Goal: Transaction & Acquisition: Purchase product/service

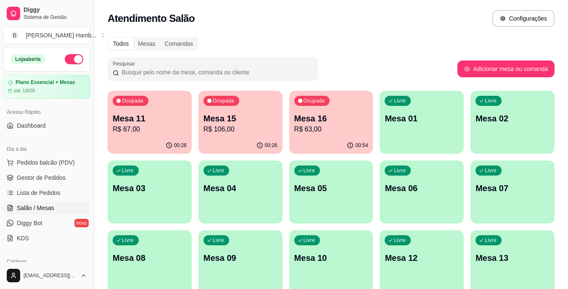
drag, startPoint x: 95, startPoint y: 117, endPoint x: 111, endPoint y: 125, distance: 17.9
click at [97, 118] on div "Diggy Sistema de Gestão B Bakana's Hamb ... Loja aberta Plano Essencial + Mesas…" at bounding box center [284, 198] width 568 height 397
click at [130, 129] on p "R$ 67,00" at bounding box center [150, 129] width 72 height 10
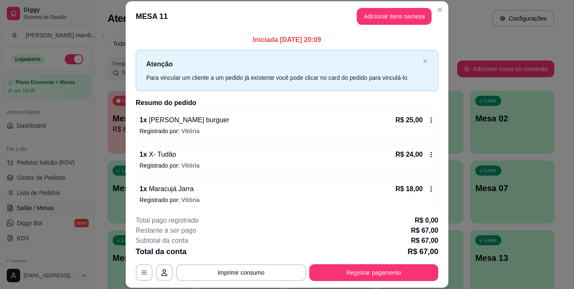
scroll to position [4, 0]
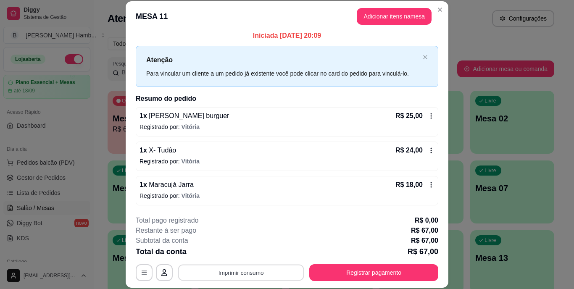
click at [266, 275] on button "Imprimir consumo" at bounding box center [241, 272] width 126 height 16
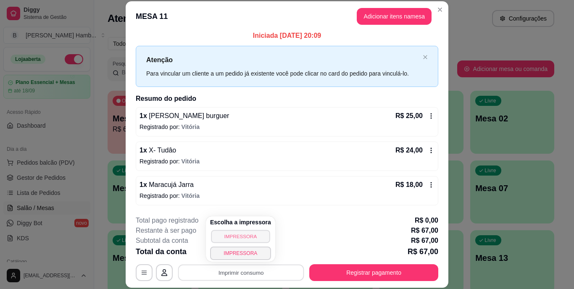
click at [255, 235] on button "IMPRESSORA" at bounding box center [240, 236] width 59 height 13
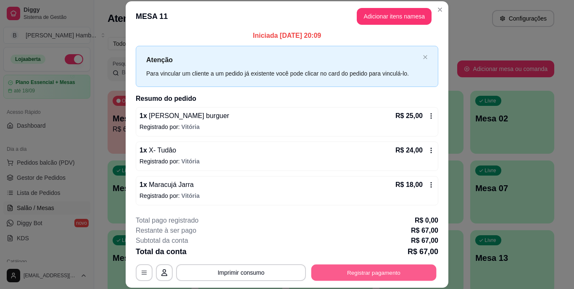
click at [332, 274] on button "Registrar pagamento" at bounding box center [373, 272] width 125 height 16
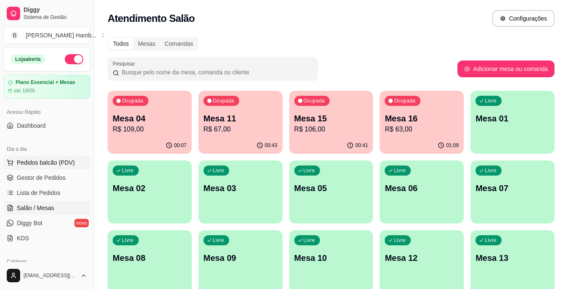
drag, startPoint x: 65, startPoint y: 166, endPoint x: 61, endPoint y: 163, distance: 4.9
click at [64, 165] on span "Pedidos balcão (PDV)" at bounding box center [46, 162] width 58 height 8
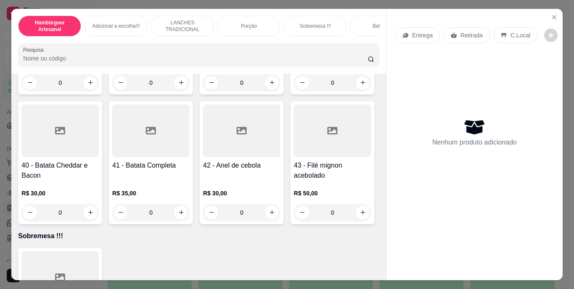
scroll to position [1597, 0]
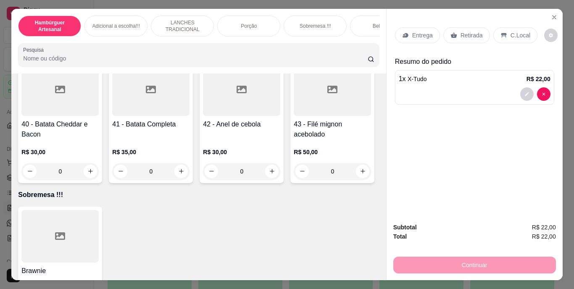
type input "2"
click at [464, 32] on p "Retirada" at bounding box center [472, 35] width 22 height 8
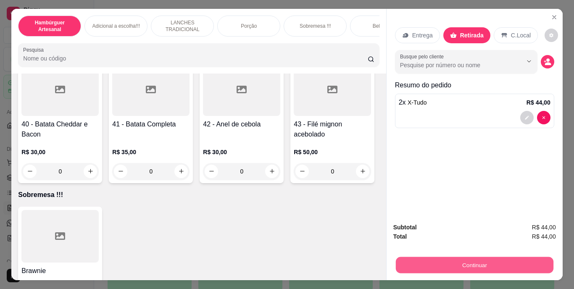
click at [473, 260] on button "Continuar" at bounding box center [475, 265] width 158 height 16
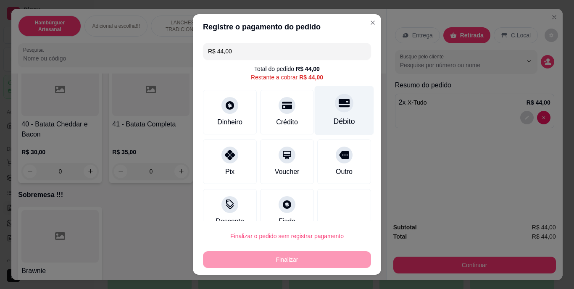
click at [344, 113] on div "Débito" at bounding box center [344, 110] width 59 height 49
type input "R$ 0,00"
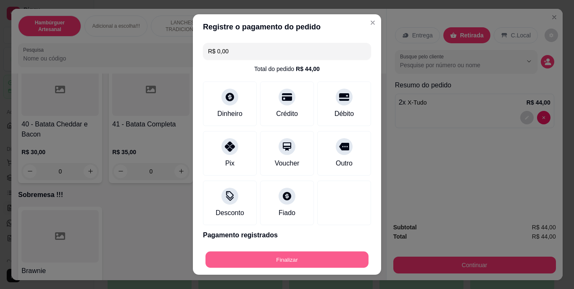
click at [272, 261] on button "Finalizar" at bounding box center [287, 259] width 163 height 16
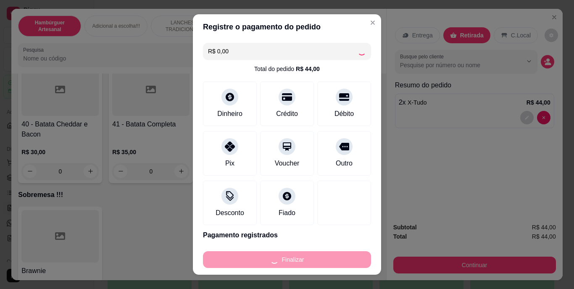
type input "0"
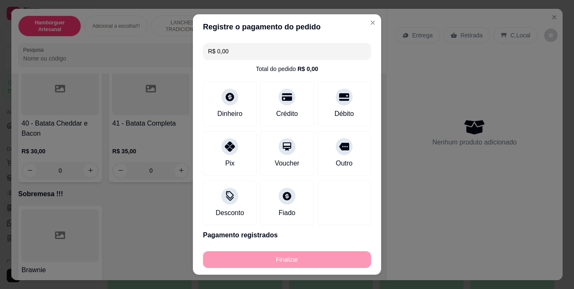
type input "-R$ 44,00"
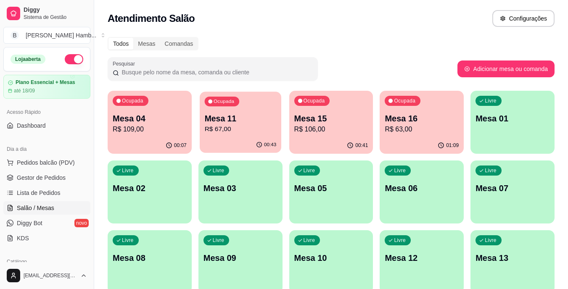
click at [269, 127] on p "R$ 67,00" at bounding box center [240, 129] width 72 height 10
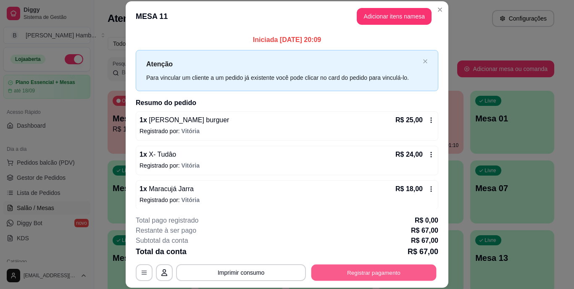
click at [336, 268] on button "Registrar pagamento" at bounding box center [373, 272] width 125 height 16
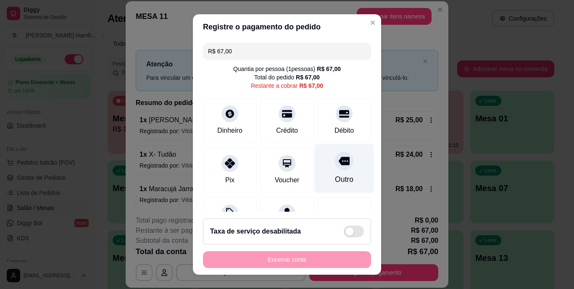
click at [335, 152] on div at bounding box center [344, 161] width 18 height 18
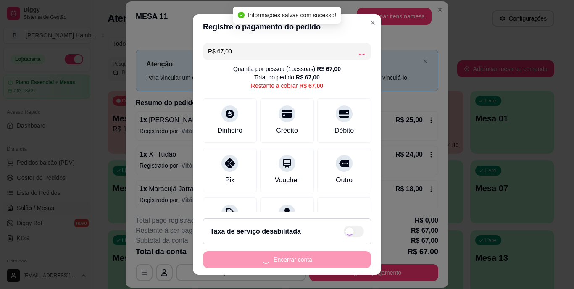
type input "R$ 0,00"
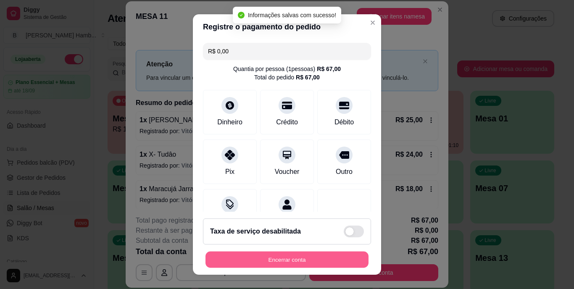
click at [305, 258] on button "Encerrar conta" at bounding box center [287, 259] width 163 height 16
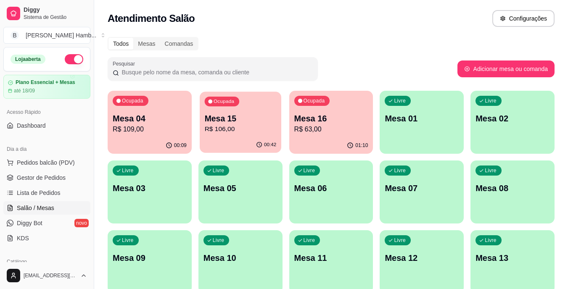
click at [247, 135] on div "Ocupada Mesa 15 R$ 106,00" at bounding box center [241, 114] width 82 height 45
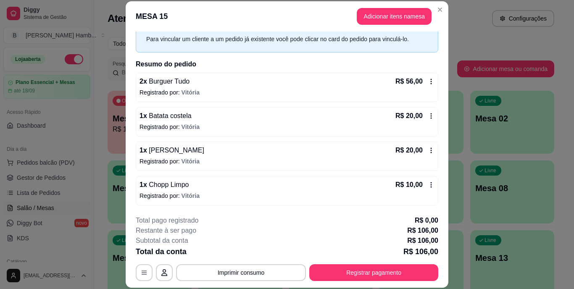
scroll to position [26, 0]
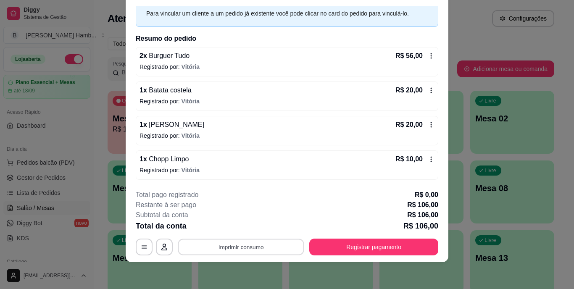
click at [256, 243] on button "Imprimir consumo" at bounding box center [241, 247] width 126 height 16
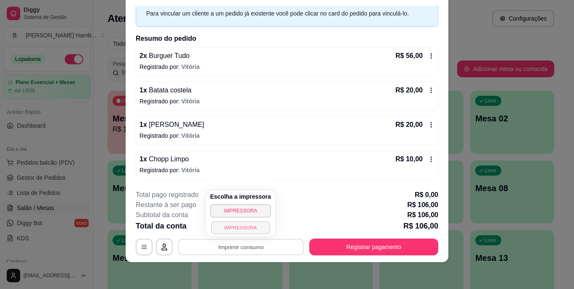
click at [249, 228] on button "IMPRESSORA" at bounding box center [240, 227] width 59 height 13
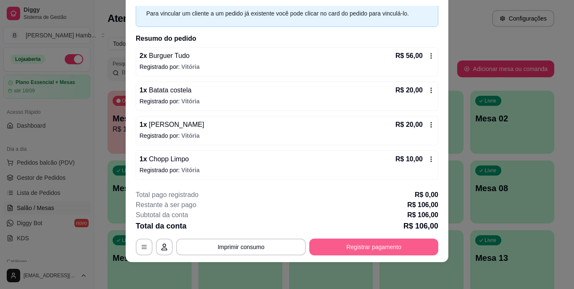
click at [400, 245] on button "Registrar pagamento" at bounding box center [373, 247] width 129 height 17
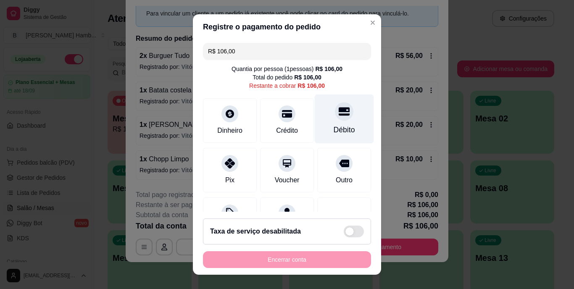
click at [336, 132] on div "Débito" at bounding box center [344, 130] width 21 height 11
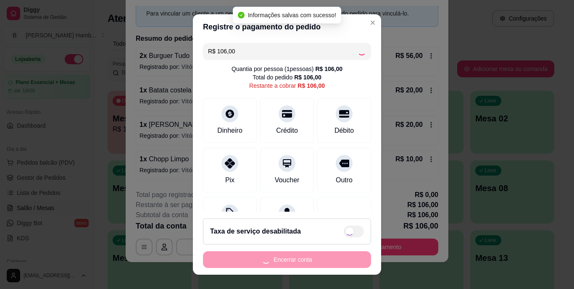
type input "R$ 0,00"
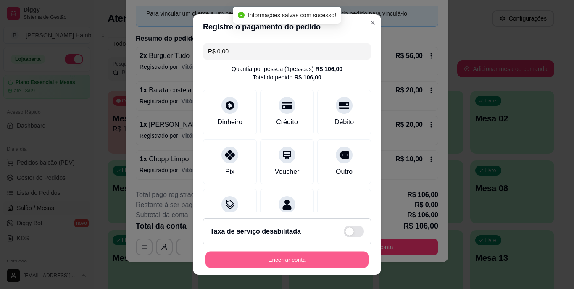
click at [300, 261] on button "Encerrar conta" at bounding box center [287, 259] width 163 height 16
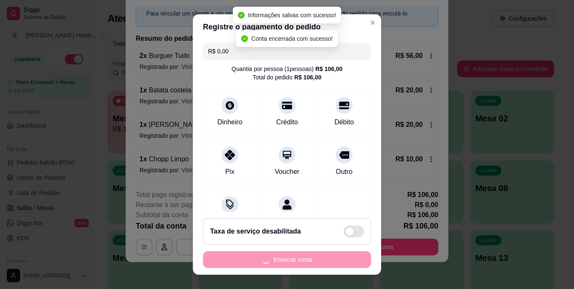
scroll to position [0, 0]
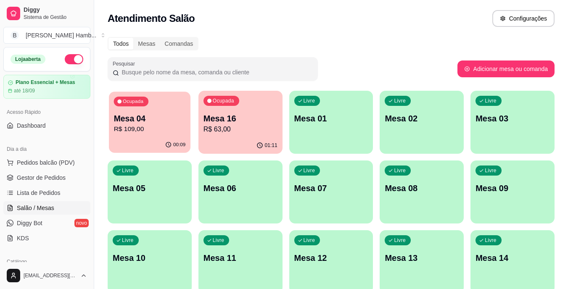
click at [153, 120] on p "Mesa 04" at bounding box center [150, 118] width 72 height 11
click at [222, 113] on p "Mesa 16" at bounding box center [240, 118] width 72 height 11
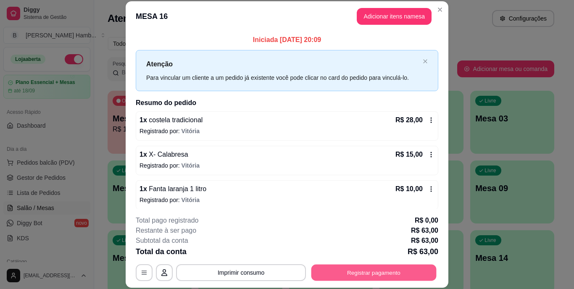
click at [340, 275] on button "Registrar pagamento" at bounding box center [373, 272] width 125 height 16
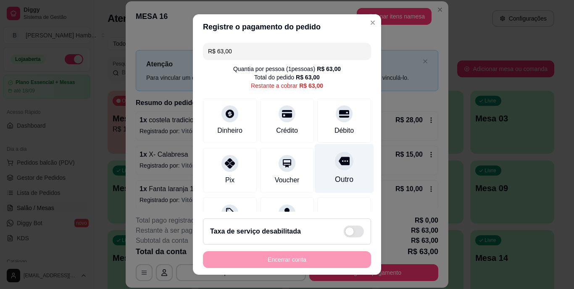
click at [335, 178] on div "Outro" at bounding box center [344, 179] width 18 height 11
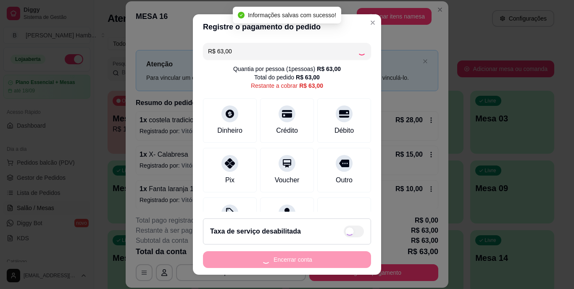
type input "R$ 0,00"
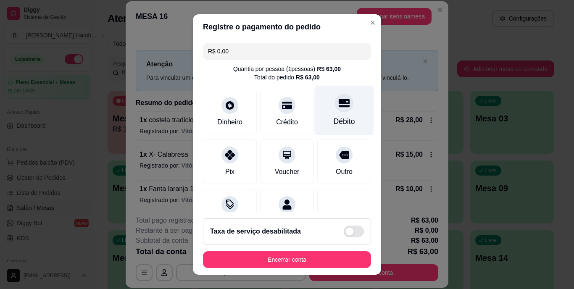
click at [334, 119] on div "Débito" at bounding box center [344, 121] width 21 height 11
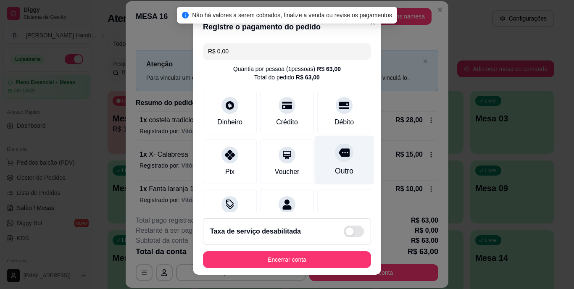
click at [322, 164] on div "Outro" at bounding box center [344, 160] width 59 height 49
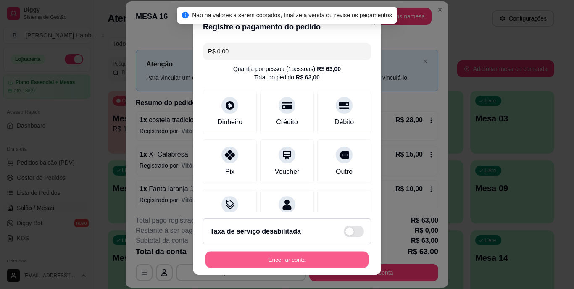
click at [264, 252] on button "Encerrar conta" at bounding box center [287, 259] width 163 height 16
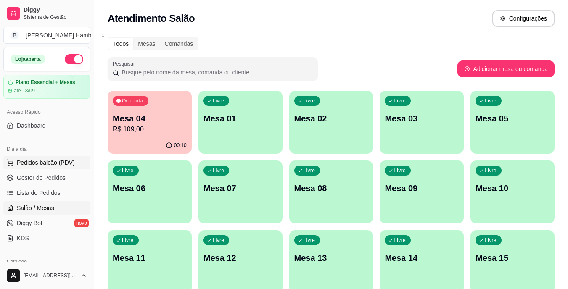
click at [63, 163] on span "Pedidos balcão (PDV)" at bounding box center [46, 162] width 58 height 8
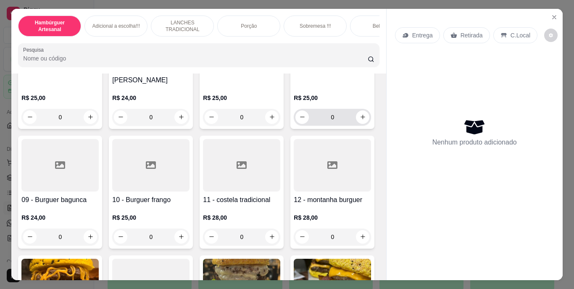
scroll to position [294, 0]
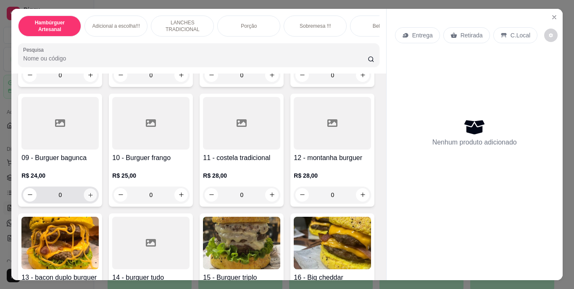
click at [94, 192] on icon "increase-product-quantity" at bounding box center [90, 195] width 6 height 6
type input "1"
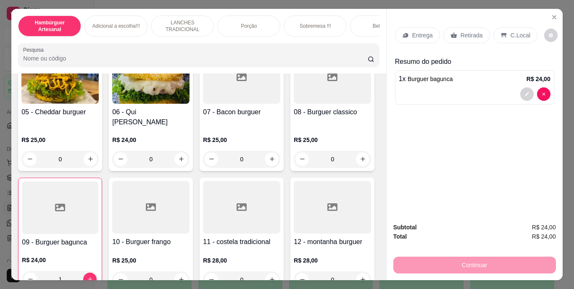
scroll to position [84, 0]
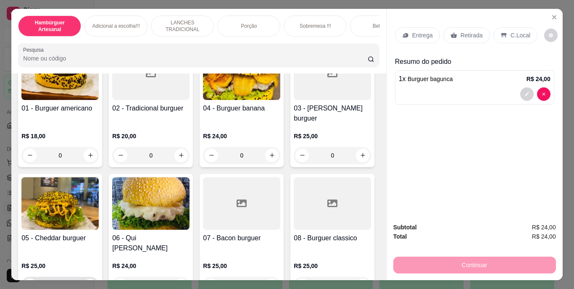
click at [94, 282] on icon "increase-product-quantity" at bounding box center [90, 285] width 6 height 6
type input "1"
click at [528, 128] on button "decrease-product-quantity" at bounding box center [526, 131] width 13 height 13
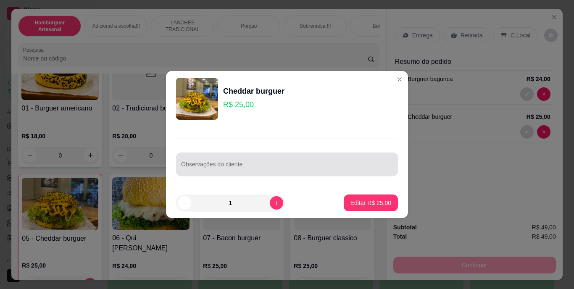
click at [345, 171] on input "Observações do cliente" at bounding box center [287, 168] width 212 height 8
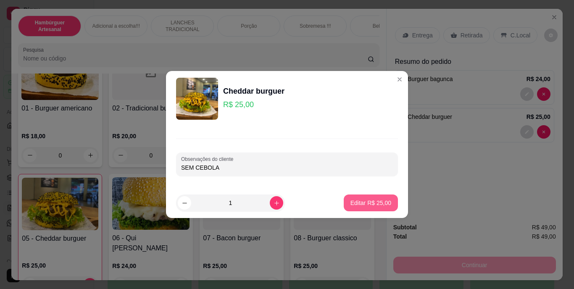
type input "SEM CEBOLA"
click at [346, 198] on button "Editar R$ 25,00" at bounding box center [371, 203] width 53 height 16
type input "0"
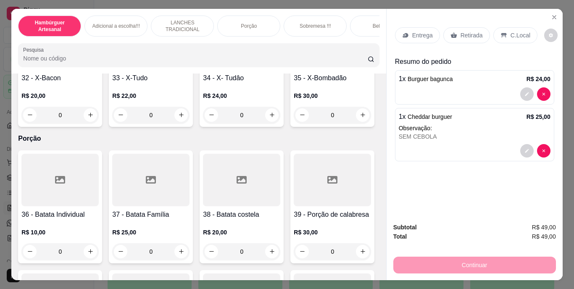
scroll to position [1597, 0]
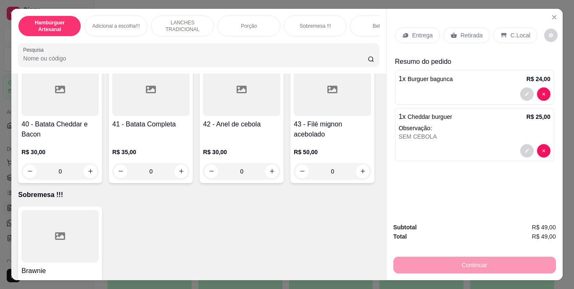
type input "1"
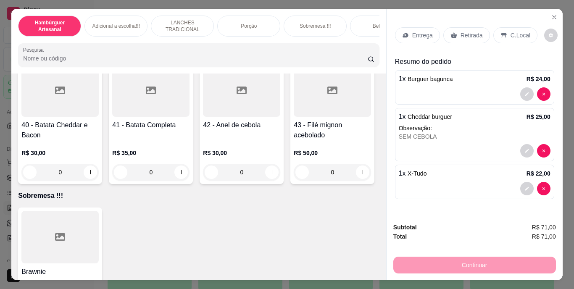
click at [421, 31] on p "Entrega" at bounding box center [422, 35] width 21 height 8
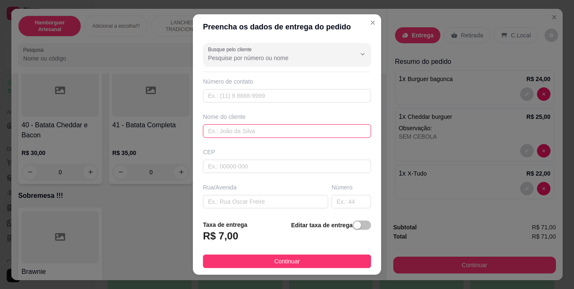
click at [300, 132] on input "text" at bounding box center [287, 130] width 168 height 13
click at [227, 130] on input "MARCIOLENE" at bounding box center [287, 130] width 168 height 13
type input "MARCILENE"
click at [233, 251] on footer "Taxa de entrega R$ 7,00 Editar taxa de entrega Continuar" at bounding box center [287, 244] width 188 height 61
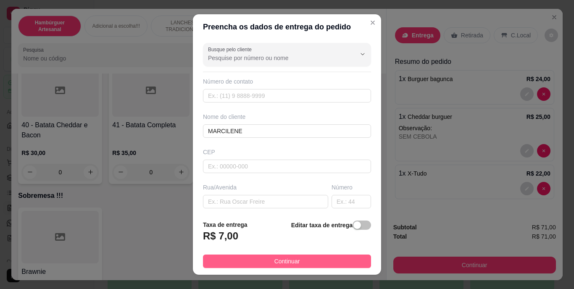
click at [234, 256] on button "Continuar" at bounding box center [287, 261] width 168 height 13
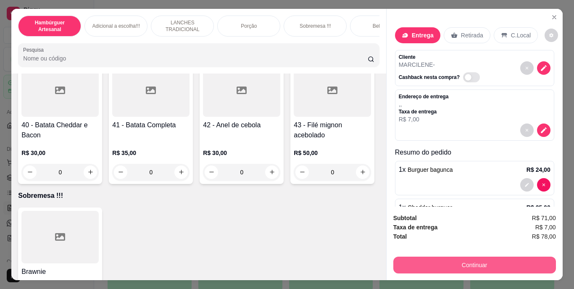
click at [461, 267] on button "Continuar" at bounding box center [474, 265] width 163 height 17
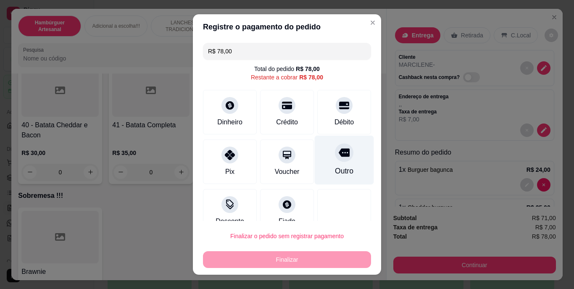
click at [335, 160] on div at bounding box center [344, 153] width 18 height 18
type input "R$ 0,00"
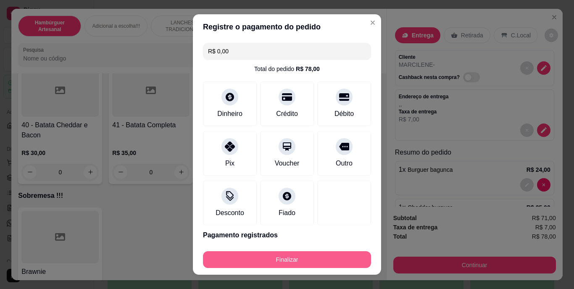
click at [299, 256] on button "Finalizar" at bounding box center [287, 259] width 168 height 17
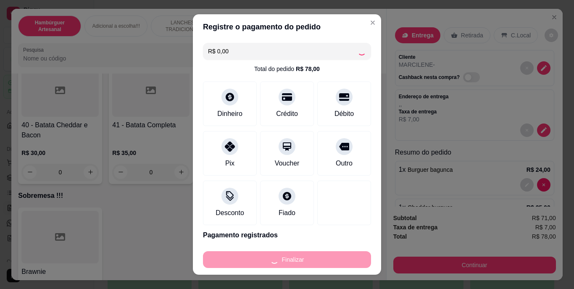
type input "0"
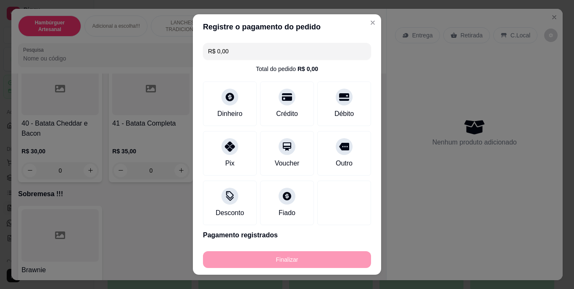
type input "-R$ 78,00"
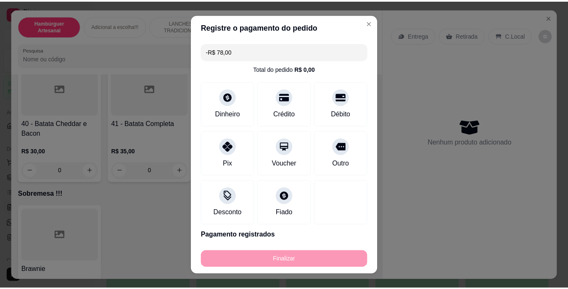
scroll to position [1596, 0]
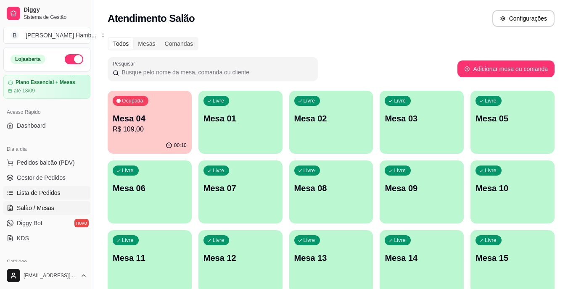
click at [81, 197] on link "Lista de Pedidos" at bounding box center [46, 192] width 87 height 13
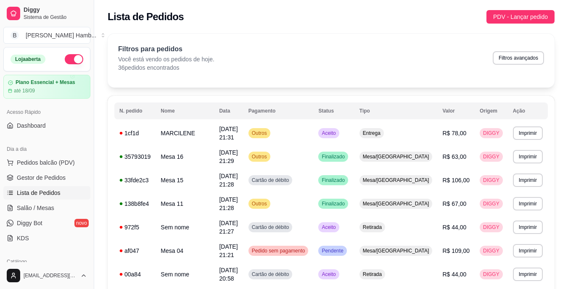
click at [66, 141] on div "Dia a dia Pedidos balcão (PDV) Gestor de Pedidos Lista de Pedidos Salão / Mesas…" at bounding box center [47, 193] width 94 height 109
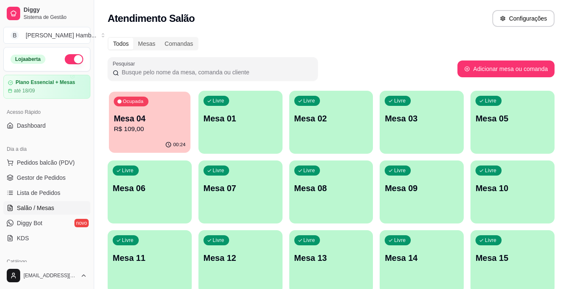
click at [163, 132] on p "R$ 109,00" at bounding box center [150, 129] width 72 height 10
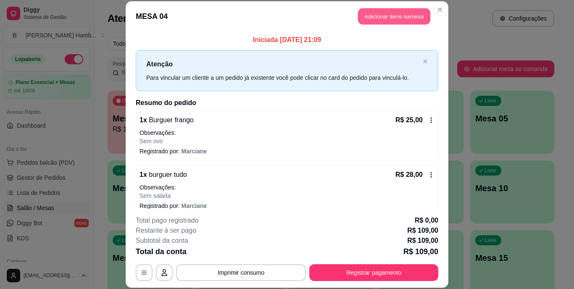
click at [367, 17] on button "Adicionar itens na mesa" at bounding box center [394, 16] width 72 height 16
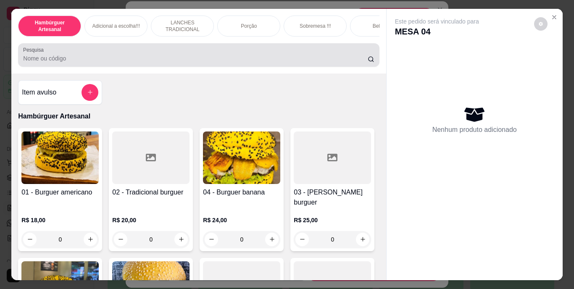
click at [309, 58] on input "Pesquisa" at bounding box center [195, 58] width 345 height 8
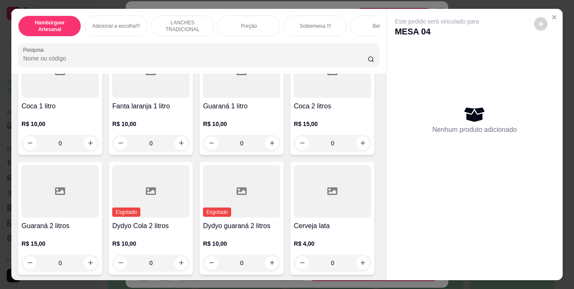
scroll to position [2186, 0]
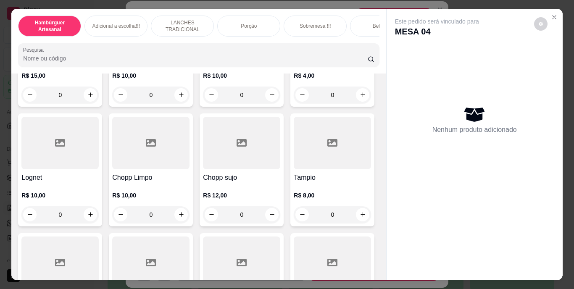
type input "1"
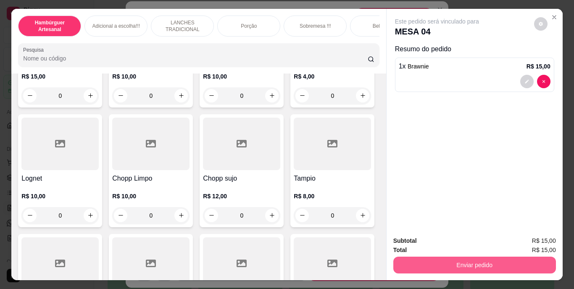
click at [406, 255] on div "Enviar pedido" at bounding box center [474, 264] width 163 height 19
click at [409, 257] on button "Enviar pedido" at bounding box center [474, 265] width 163 height 17
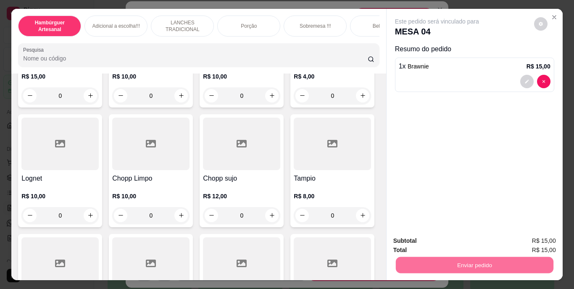
click at [422, 241] on button "Não registrar e enviar pedido" at bounding box center [446, 242] width 85 height 16
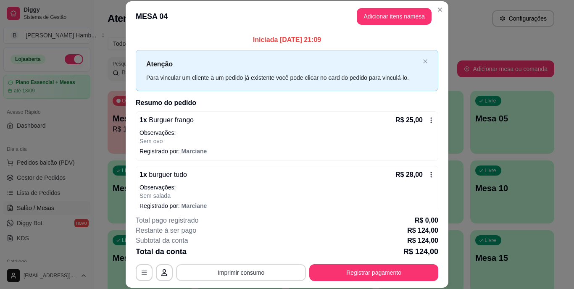
click at [261, 265] on button "Imprimir consumo" at bounding box center [241, 272] width 130 height 17
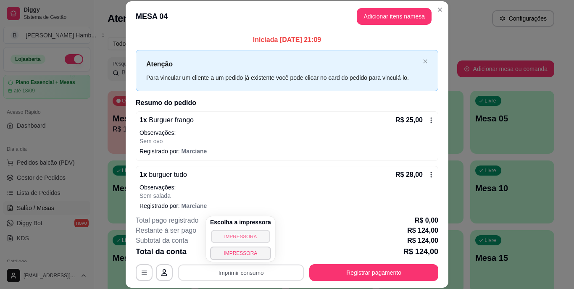
click at [261, 238] on button "IMPRESSORA" at bounding box center [240, 236] width 59 height 13
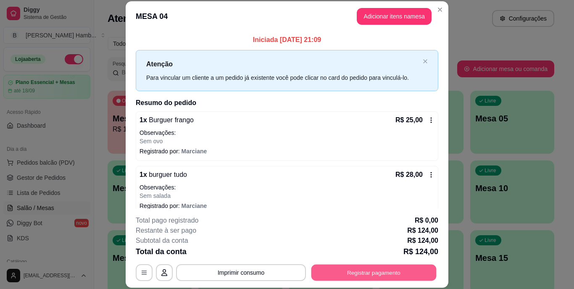
click at [348, 269] on button "Registrar pagamento" at bounding box center [373, 272] width 125 height 16
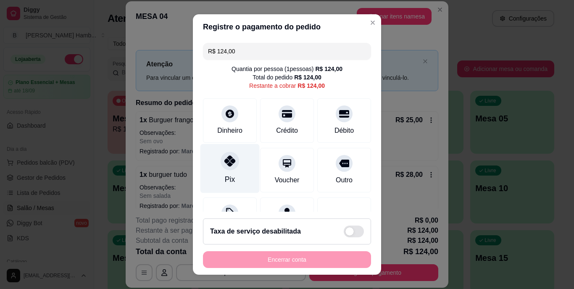
click at [223, 174] on div "Pix" at bounding box center [229, 168] width 59 height 49
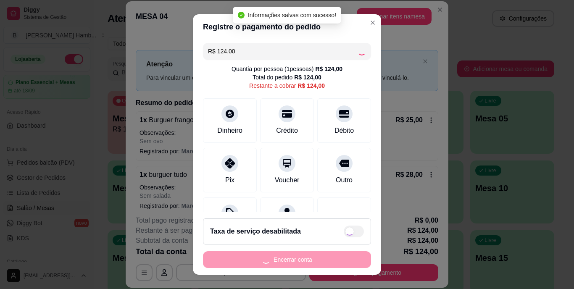
type input "R$ 0,00"
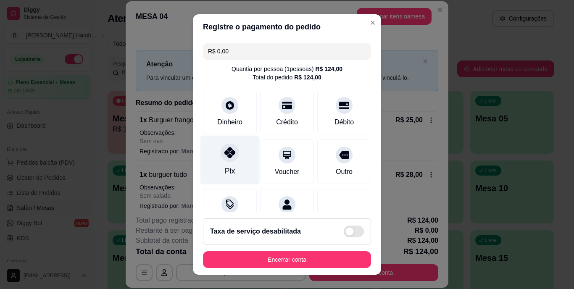
click at [240, 169] on div "Pix" at bounding box center [229, 160] width 59 height 49
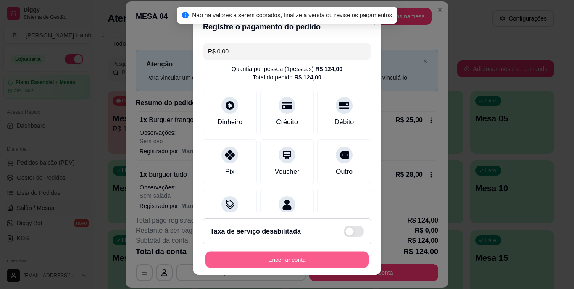
click at [249, 262] on button "Encerrar conta" at bounding box center [287, 259] width 163 height 16
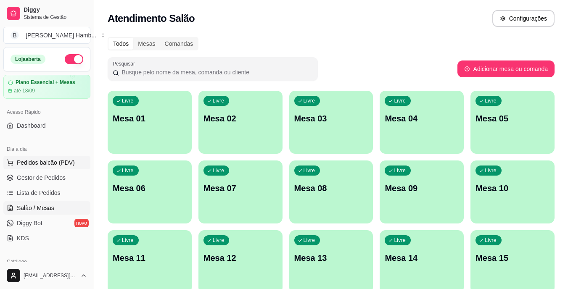
click at [53, 165] on span "Pedidos balcão (PDV)" at bounding box center [46, 162] width 58 height 8
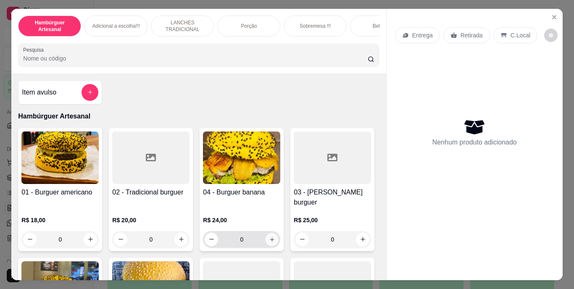
click at [272, 237] on button "increase-product-quantity" at bounding box center [272, 239] width 13 height 13
type input "1"
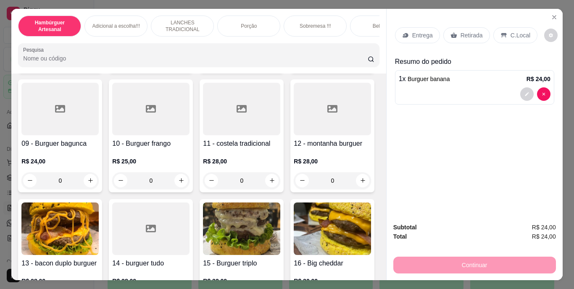
scroll to position [364, 0]
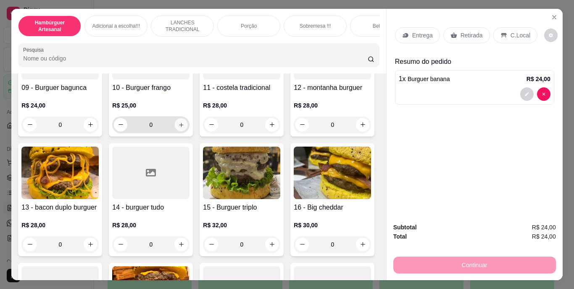
click at [175, 131] on button "increase-product-quantity" at bounding box center [181, 124] width 13 height 13
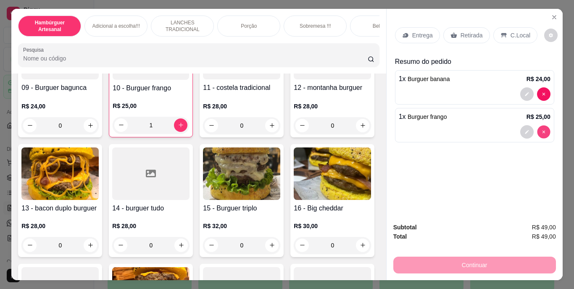
type input "0"
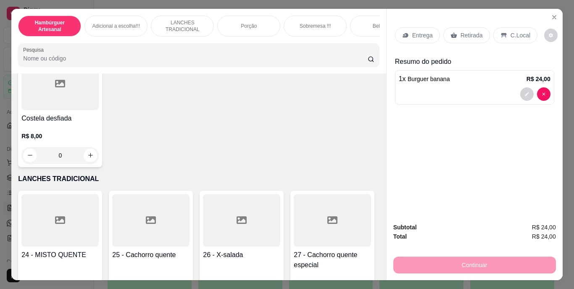
scroll to position [1092, 0]
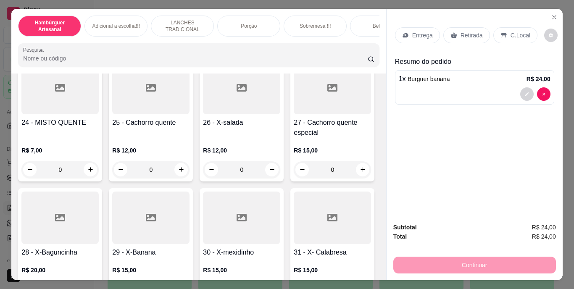
type input "1"
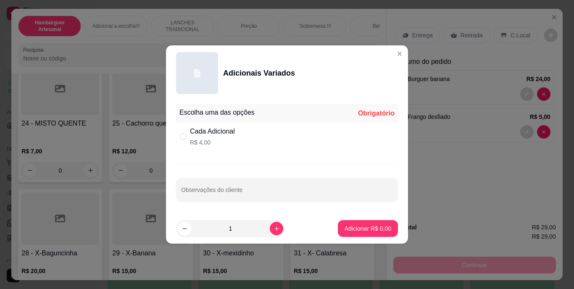
click at [241, 140] on div "Cada Adicional R$ 4,00" at bounding box center [287, 137] width 222 height 28
radio input "true"
click at [217, 193] on input "Observações do cliente" at bounding box center [287, 193] width 212 height 8
type input "T"
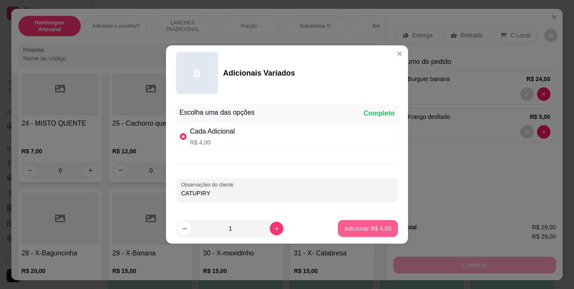
type input "CATUPIRY"
click at [359, 231] on p "Adicionar R$ 4,00" at bounding box center [367, 228] width 45 height 8
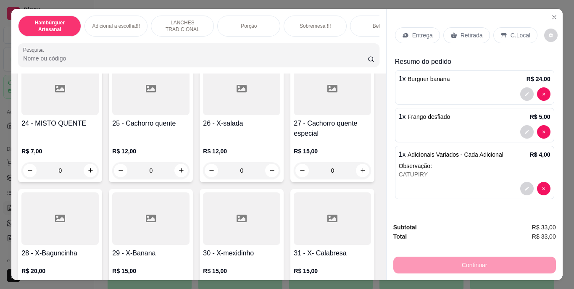
click at [461, 34] on p "Retirada" at bounding box center [472, 35] width 22 height 8
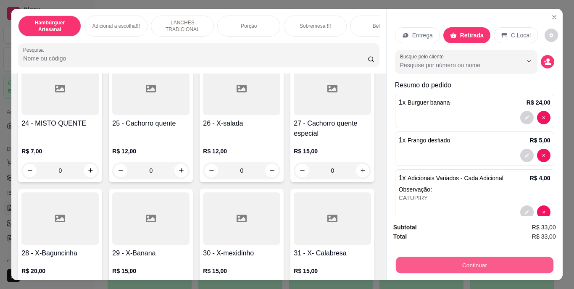
click at [446, 265] on button "Continuar" at bounding box center [475, 265] width 158 height 16
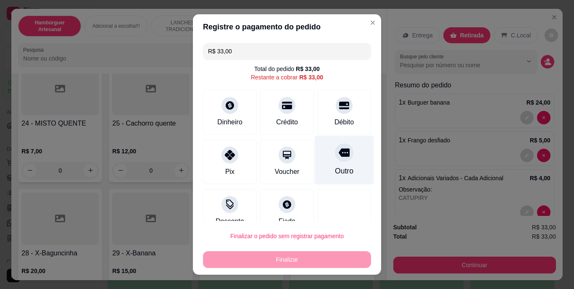
click at [338, 170] on div "Outro" at bounding box center [344, 171] width 18 height 11
type input "R$ 0,00"
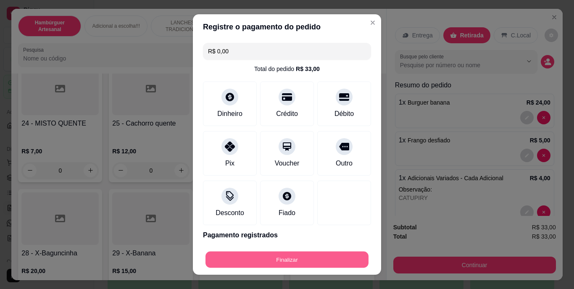
click at [310, 261] on button "Finalizar" at bounding box center [287, 259] width 163 height 16
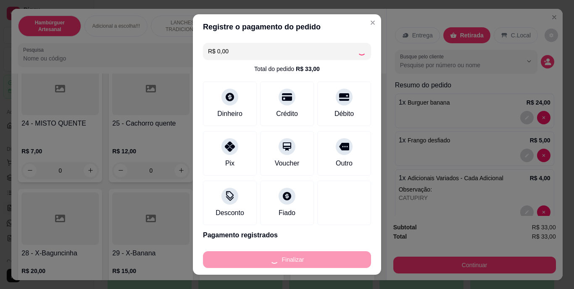
type input "0"
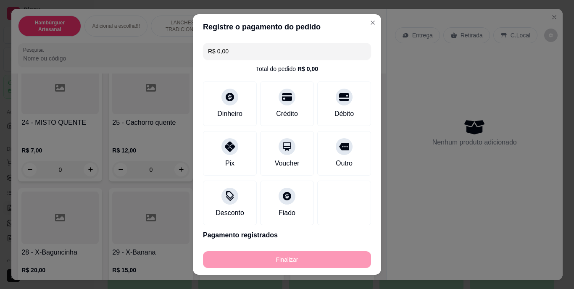
type input "-R$ 33,00"
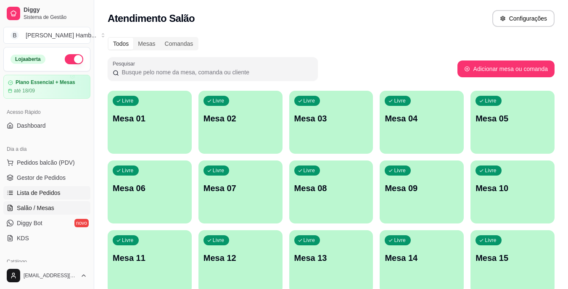
click at [66, 195] on link "Lista de Pedidos" at bounding box center [46, 192] width 87 height 13
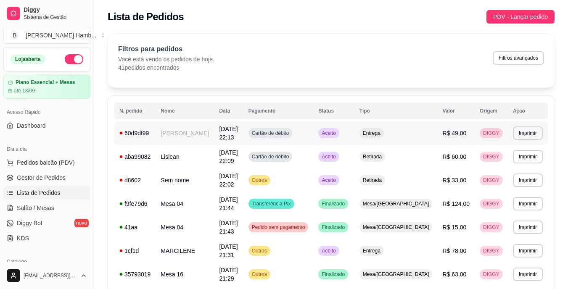
click at [429, 133] on td "Entrega" at bounding box center [395, 133] width 83 height 24
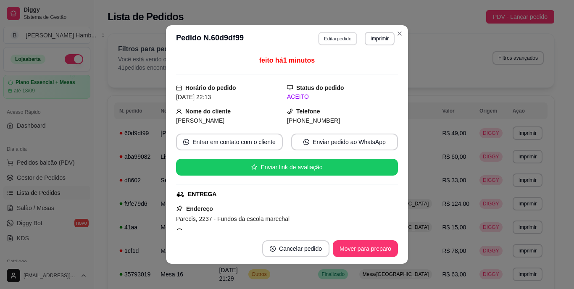
click at [331, 38] on button "Editar pedido" at bounding box center [338, 38] width 39 height 13
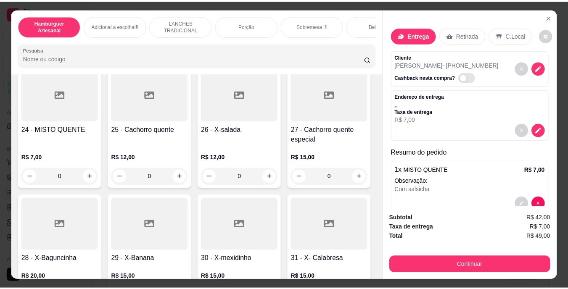
scroll to position [1107, 0]
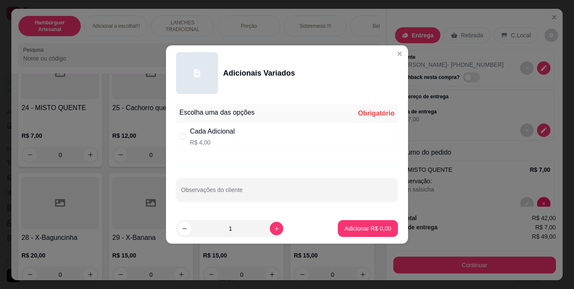
click at [179, 135] on div "Cada Adicional R$ 4,00" at bounding box center [287, 137] width 222 height 28
radio input "true"
click at [217, 193] on input "Observações do cliente" at bounding box center [287, 193] width 212 height 8
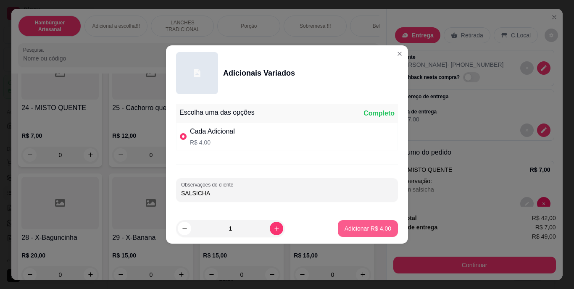
type input "SALSICHA"
click at [359, 220] on button "Adicionar R$ 4,00" at bounding box center [368, 228] width 60 height 17
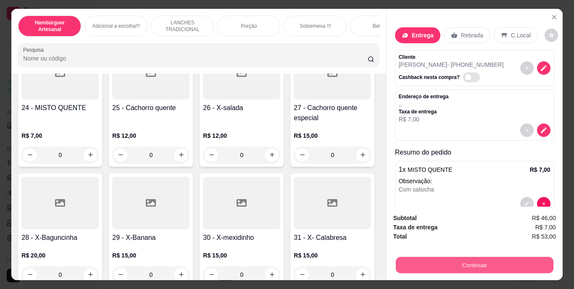
click at [402, 258] on button "Continuar" at bounding box center [475, 265] width 158 height 16
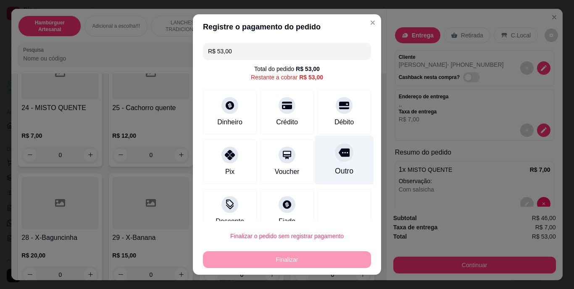
click at [335, 167] on div "Outro" at bounding box center [344, 171] width 18 height 11
type input "R$ 0,00"
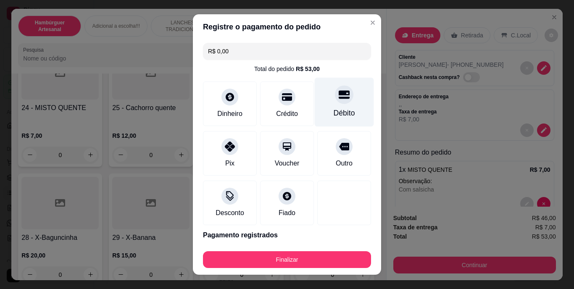
click at [334, 109] on div "Débito" at bounding box center [344, 113] width 21 height 11
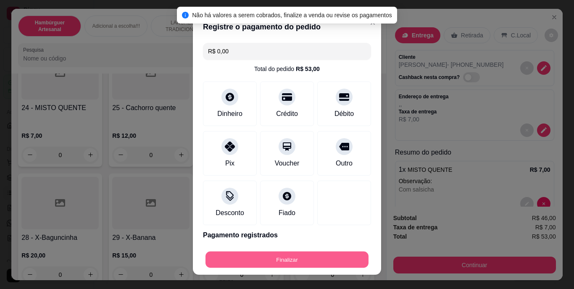
click at [286, 260] on button "Finalizar" at bounding box center [287, 259] width 163 height 16
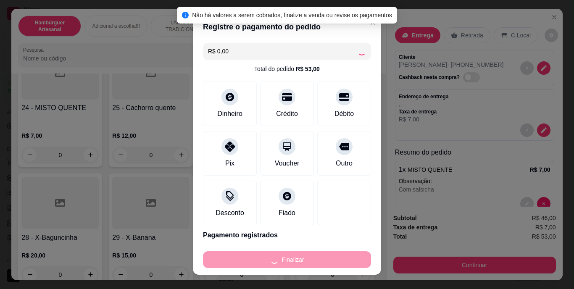
type input "0"
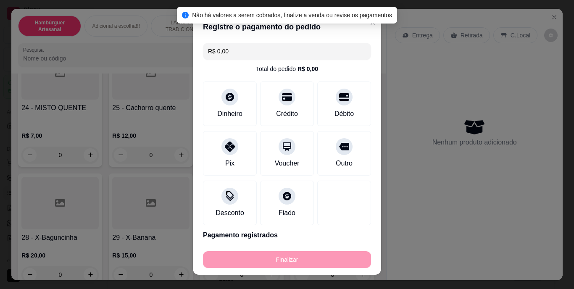
type input "-R$ 53,00"
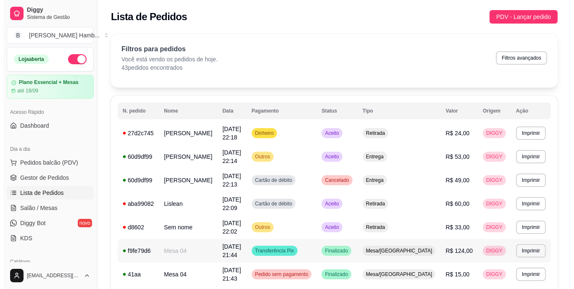
scroll to position [64, 0]
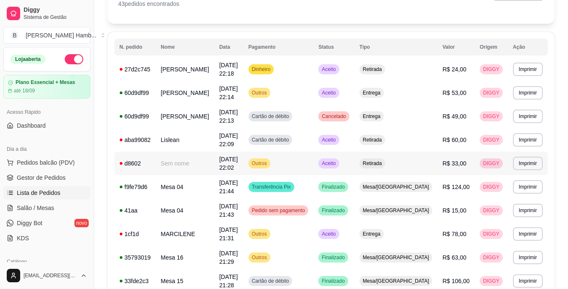
click at [458, 160] on span "R$ 33,00" at bounding box center [454, 163] width 24 height 7
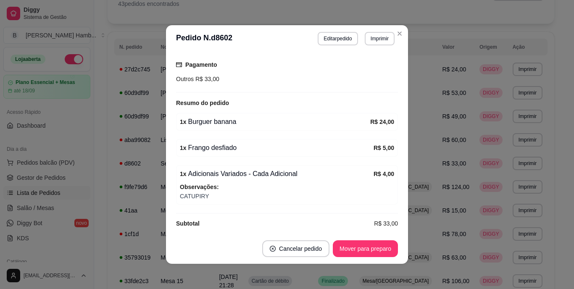
scroll to position [110, 0]
click at [345, 36] on button "Editar pedido" at bounding box center [338, 38] width 40 height 13
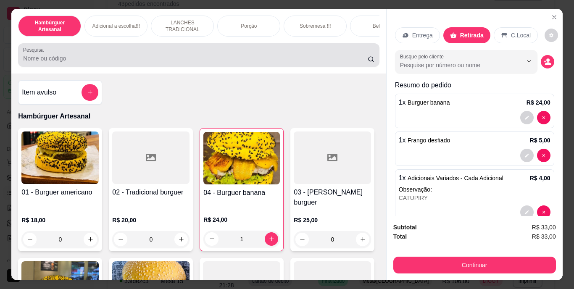
click at [322, 60] on input "Pesquisa" at bounding box center [195, 58] width 345 height 8
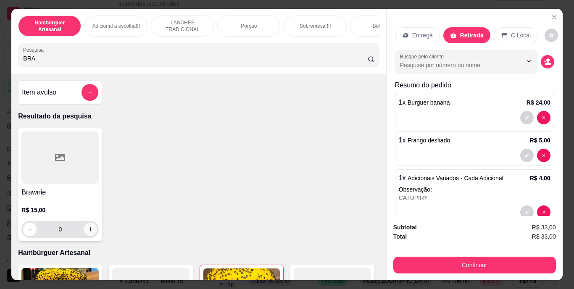
type input "BRA"
click at [87, 228] on button "increase-product-quantity" at bounding box center [90, 229] width 13 height 13
type input "1"
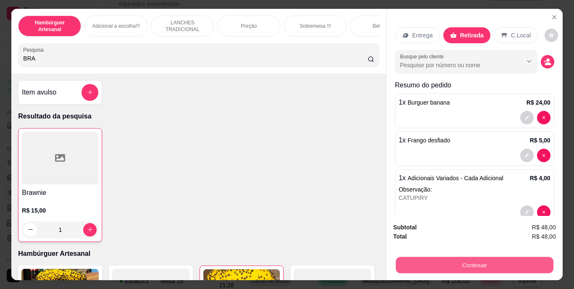
click at [399, 269] on button "Continuar" at bounding box center [475, 265] width 158 height 16
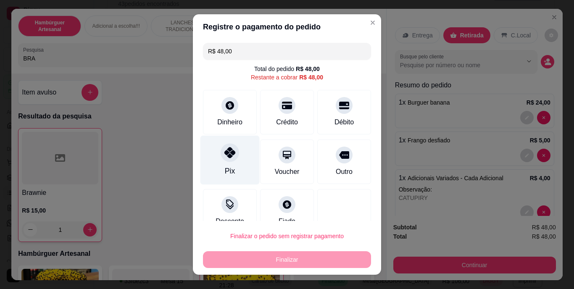
click at [225, 170] on div "Pix" at bounding box center [230, 171] width 10 height 11
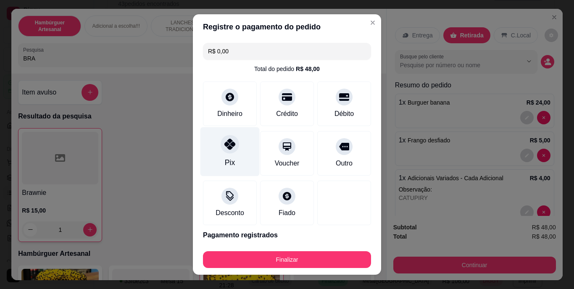
type input "R$ 0,00"
click at [224, 145] on icon at bounding box center [229, 144] width 11 height 11
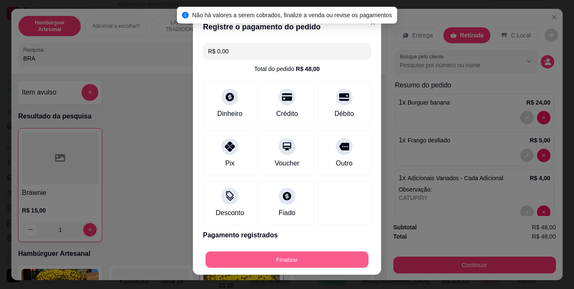
click at [271, 255] on button "Finalizar" at bounding box center [287, 259] width 163 height 16
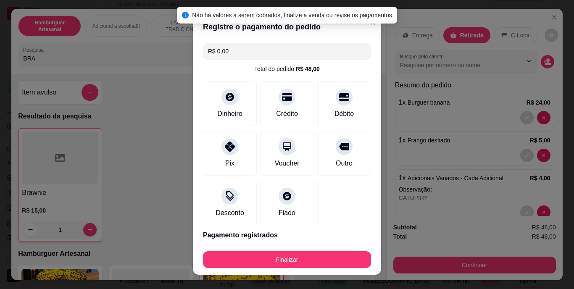
type input "0"
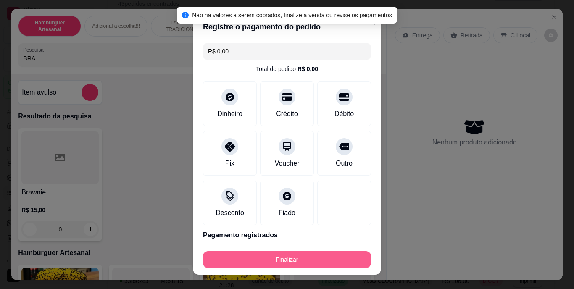
type input "-R$ 48,00"
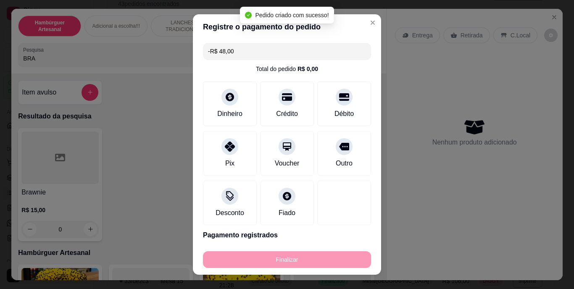
scroll to position [128, 0]
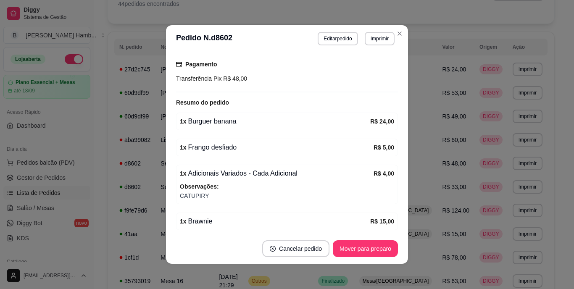
drag, startPoint x: 0, startPoint y: 253, endPoint x: 0, endPoint y: 264, distance: 10.9
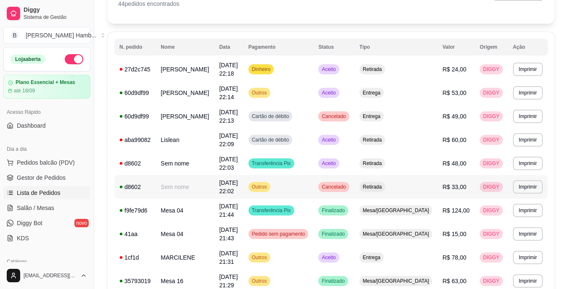
click at [190, 137] on td "Lislean" at bounding box center [185, 140] width 58 height 24
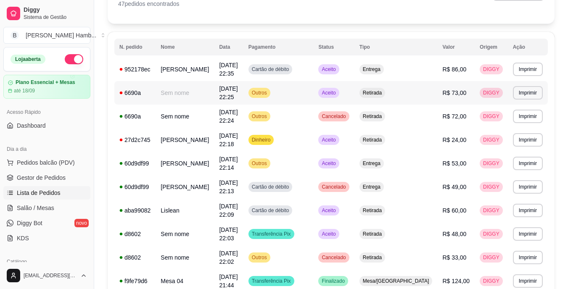
click at [438, 89] on td "R$ 73,00" at bounding box center [455, 93] width 37 height 24
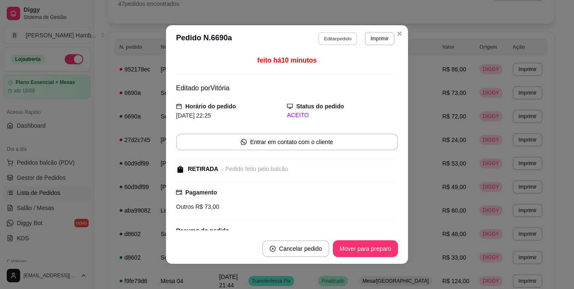
click at [334, 40] on button "Editar pedido" at bounding box center [338, 38] width 39 height 13
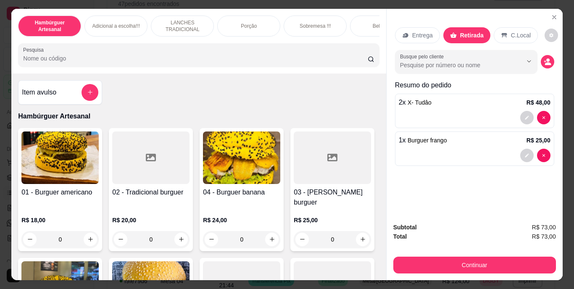
click at [290, 63] on input "Pesquisa" at bounding box center [195, 58] width 345 height 8
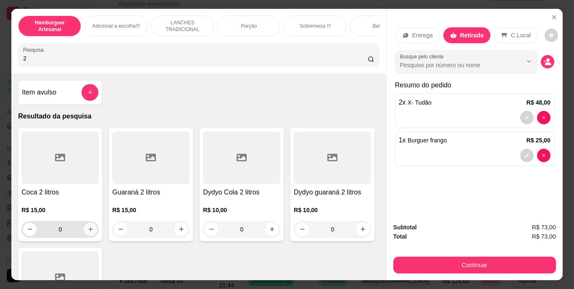
type input "2"
click at [92, 230] on button "increase-product-quantity" at bounding box center [90, 229] width 13 height 13
type input "1"
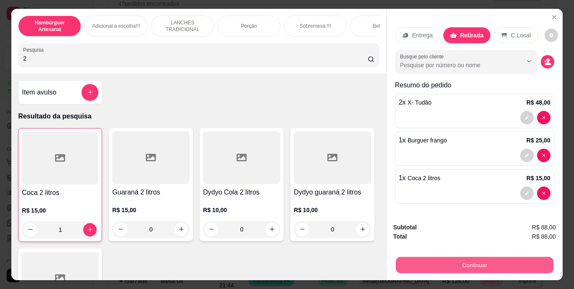
click at [408, 257] on button "Continuar" at bounding box center [475, 265] width 158 height 16
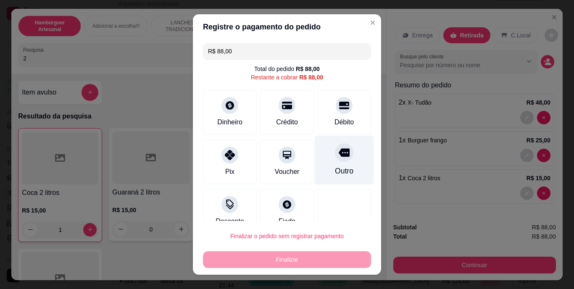
click at [327, 163] on div "Outro" at bounding box center [344, 160] width 59 height 49
type input "R$ 0,00"
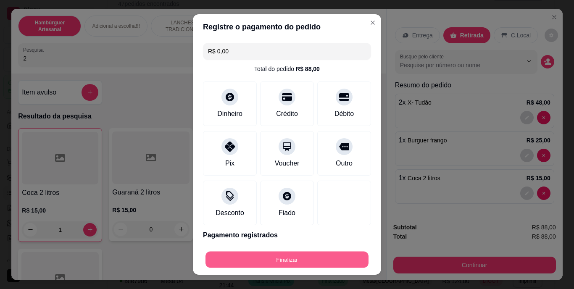
click at [272, 256] on button "Finalizar" at bounding box center [287, 259] width 163 height 16
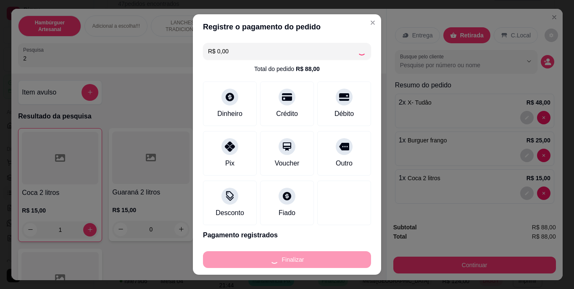
type input "0"
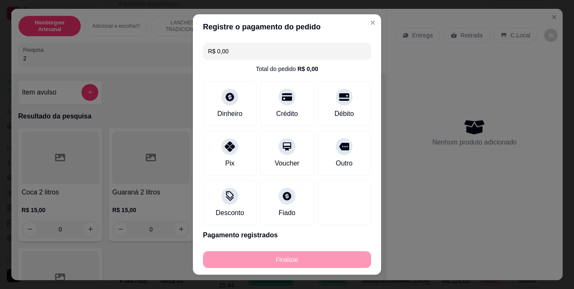
type input "-R$ 88,00"
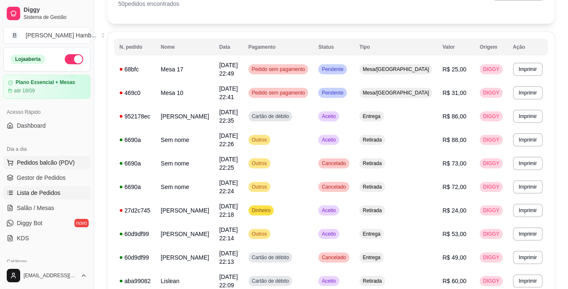
click at [53, 157] on button "Pedidos balcão (PDV)" at bounding box center [46, 162] width 87 height 13
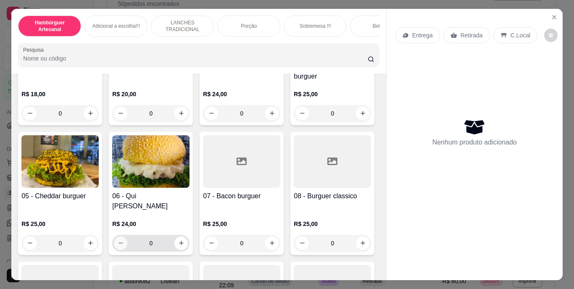
scroll to position [168, 0]
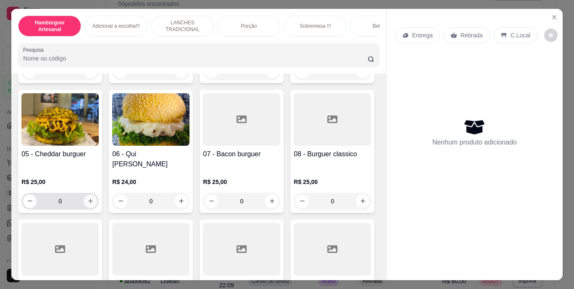
click at [94, 198] on icon "increase-product-quantity" at bounding box center [90, 201] width 6 height 6
type input "1"
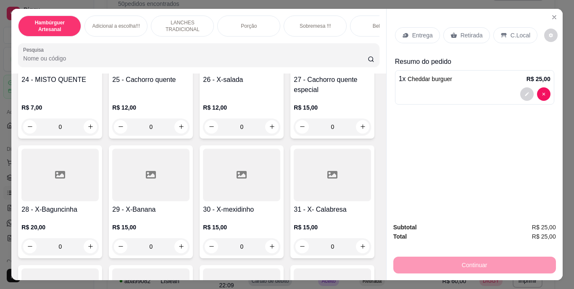
scroll to position [1009, 0]
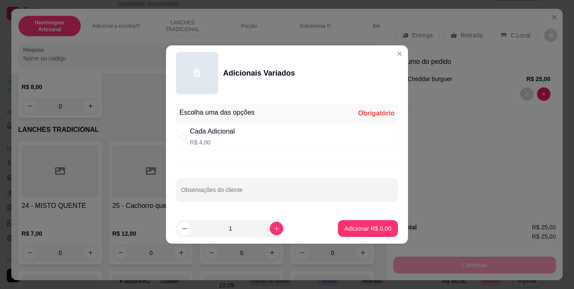
click at [178, 132] on div "Cada Adicional R$ 4,00" at bounding box center [287, 137] width 222 height 28
radio input "true"
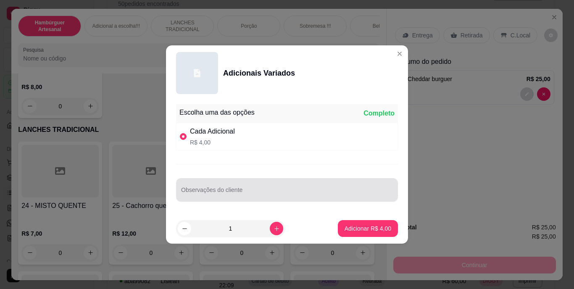
click at [217, 186] on div at bounding box center [287, 190] width 212 height 17
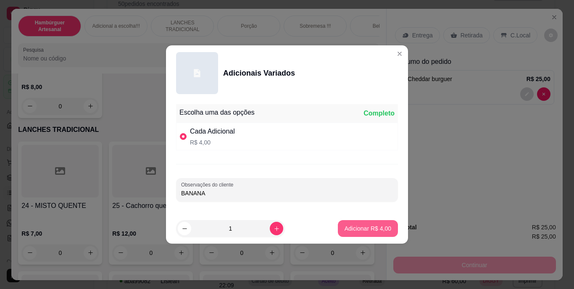
type input "BANANA"
click at [345, 228] on p "Adicionar R$ 4,00" at bounding box center [367, 228] width 45 height 8
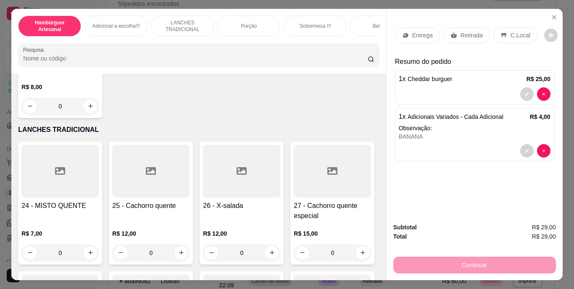
click at [462, 34] on p "Retirada" at bounding box center [472, 35] width 22 height 8
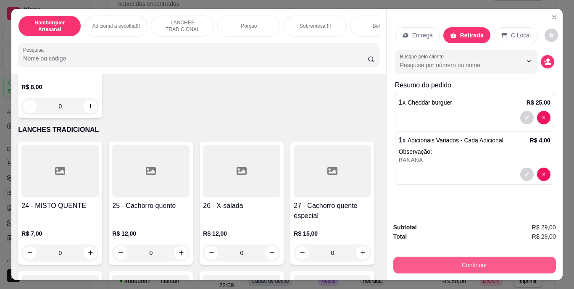
click at [503, 258] on button "Continuar" at bounding box center [474, 265] width 163 height 17
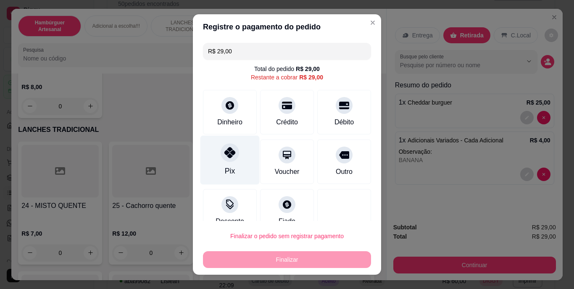
click at [224, 152] on icon at bounding box center [229, 153] width 11 height 11
type input "R$ 0,00"
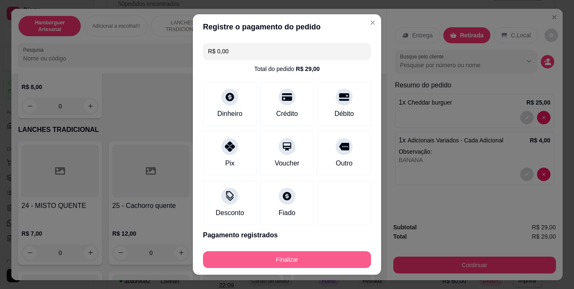
click at [261, 253] on button "Finalizar" at bounding box center [287, 259] width 168 height 17
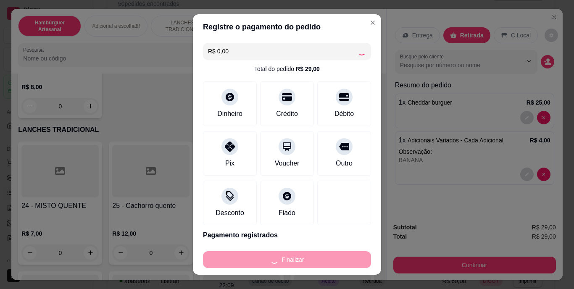
type input "0"
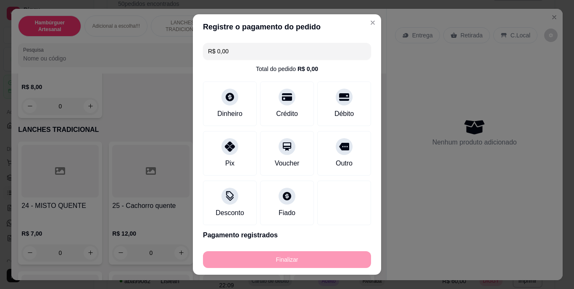
type input "-R$ 29,00"
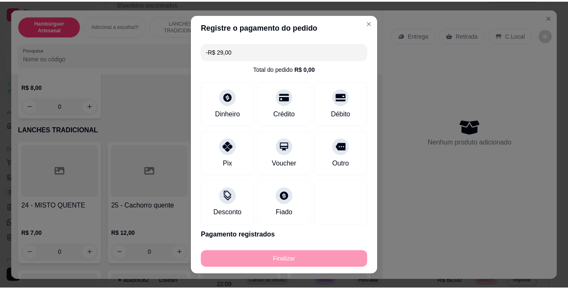
scroll to position [1008, 0]
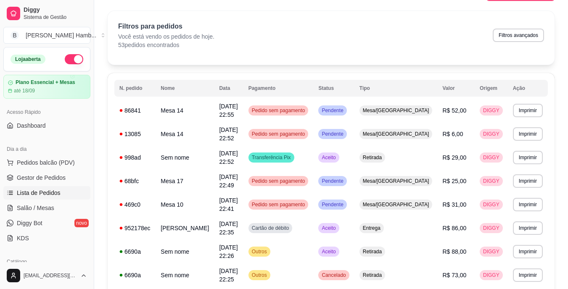
scroll to position [19, 0]
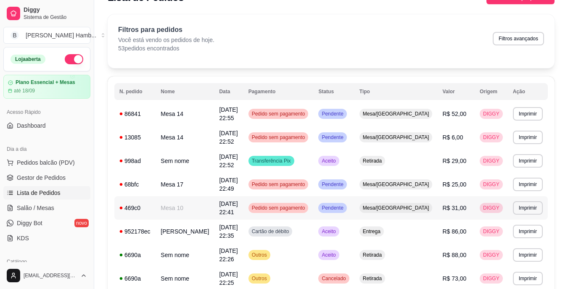
click at [289, 205] on span "Pedido sem pagamento" at bounding box center [278, 208] width 57 height 7
click at [45, 208] on span "Salão / Mesas" at bounding box center [35, 208] width 37 height 8
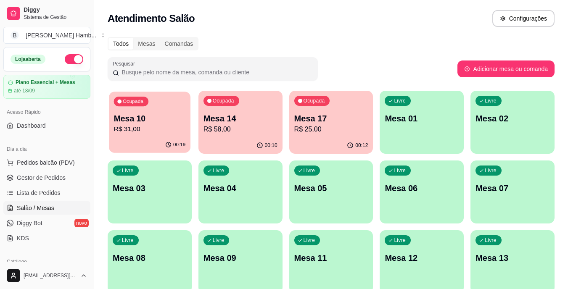
click at [163, 116] on p "Mesa 10" at bounding box center [150, 118] width 72 height 11
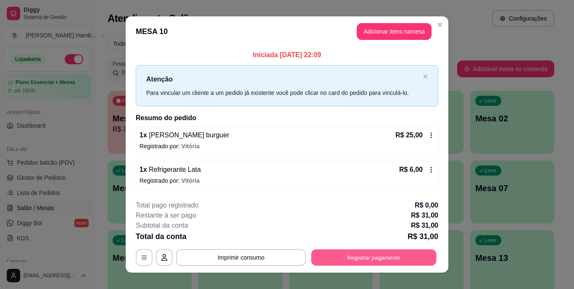
click at [333, 265] on button "Registrar pagamento" at bounding box center [373, 257] width 125 height 16
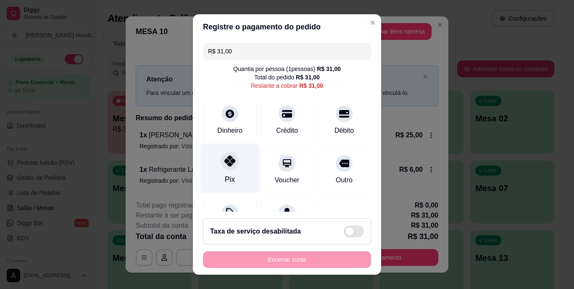
click at [229, 165] on icon at bounding box center [229, 161] width 11 height 11
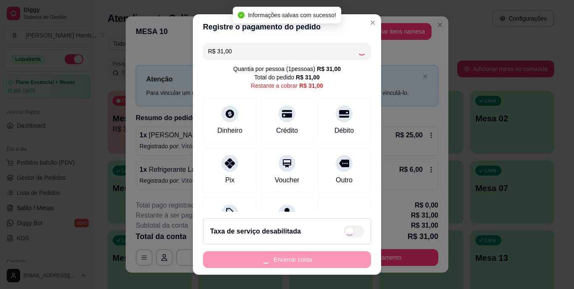
type input "R$ 0,00"
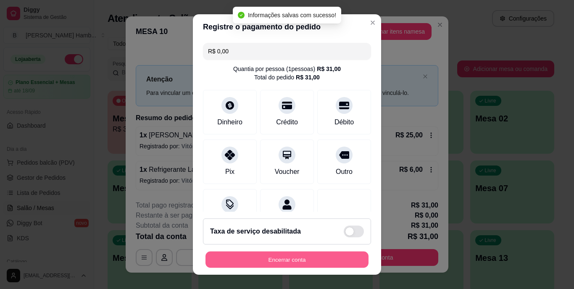
click at [233, 260] on button "Encerrar conta" at bounding box center [287, 259] width 163 height 16
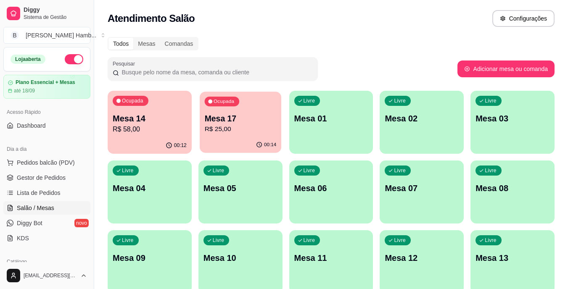
click at [245, 114] on p "Mesa 17" at bounding box center [240, 118] width 72 height 11
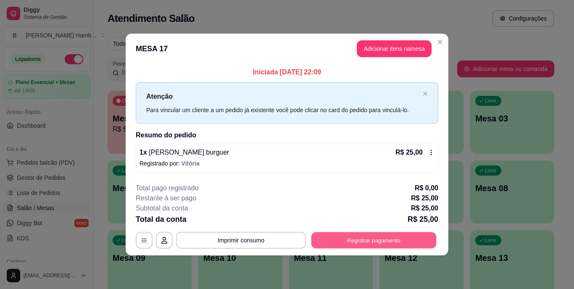
click at [338, 240] on button "Registrar pagamento" at bounding box center [373, 240] width 125 height 16
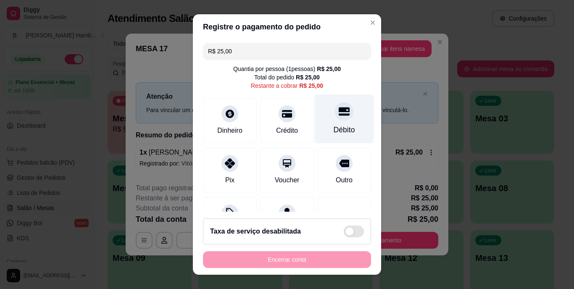
click at [334, 128] on div "Débito" at bounding box center [344, 130] width 21 height 11
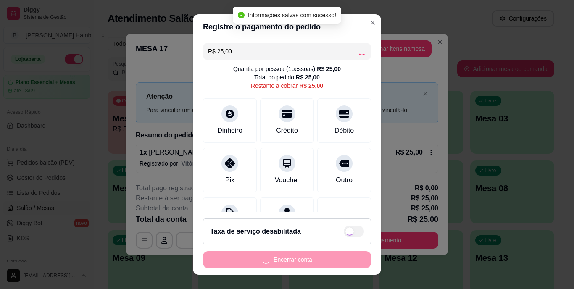
type input "R$ 0,00"
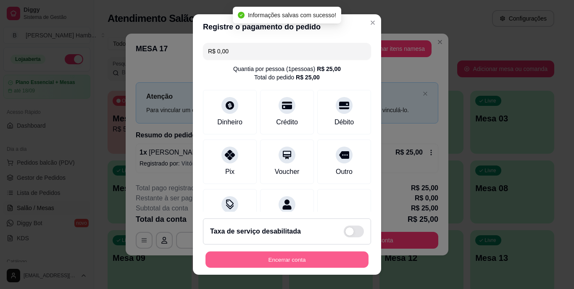
click at [268, 258] on button "Encerrar conta" at bounding box center [287, 259] width 163 height 16
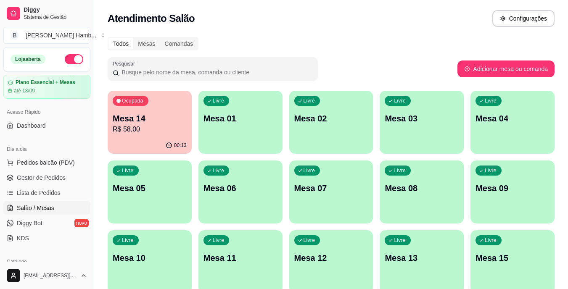
drag, startPoint x: 318, startPoint y: 255, endPoint x: 379, endPoint y: 26, distance: 236.6
click at [379, 26] on div "Atendimento Salão Configurações" at bounding box center [331, 18] width 447 height 17
click at [166, 113] on p "Mesa 14" at bounding box center [150, 118] width 72 height 11
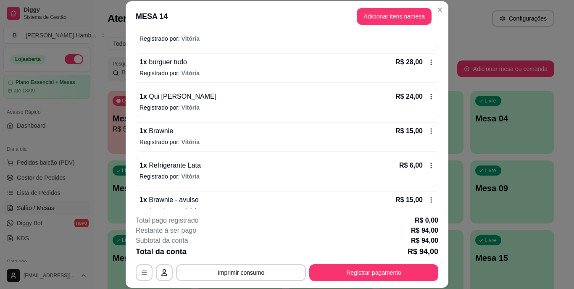
scroll to position [108, 0]
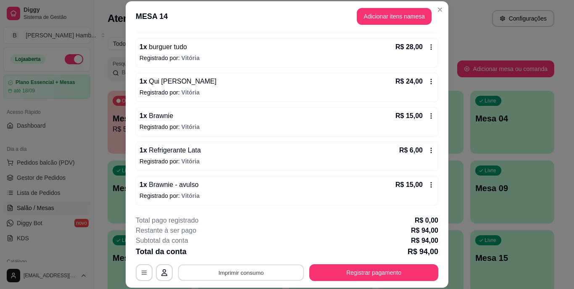
click at [253, 271] on button "Imprimir consumo" at bounding box center [241, 272] width 126 height 16
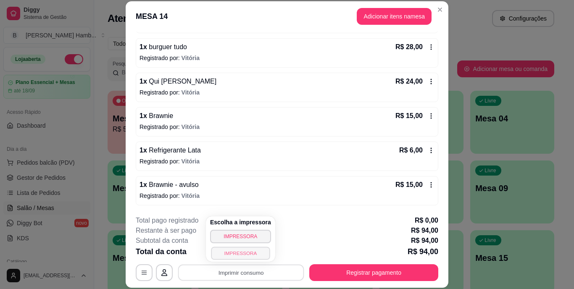
click at [253, 255] on button "IMPRESSORA" at bounding box center [240, 253] width 59 height 13
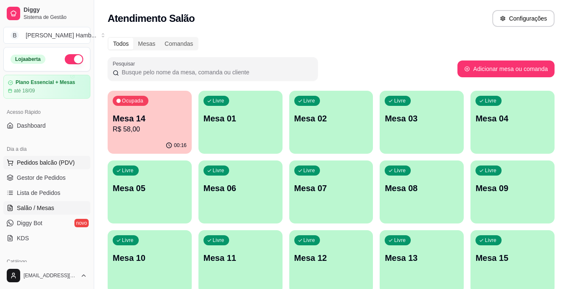
click at [83, 166] on button "Pedidos balcão (PDV)" at bounding box center [46, 162] width 87 height 13
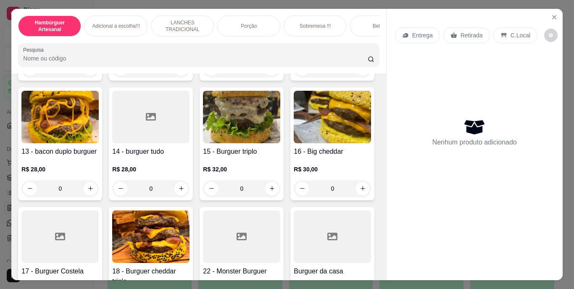
scroll to position [546, 0]
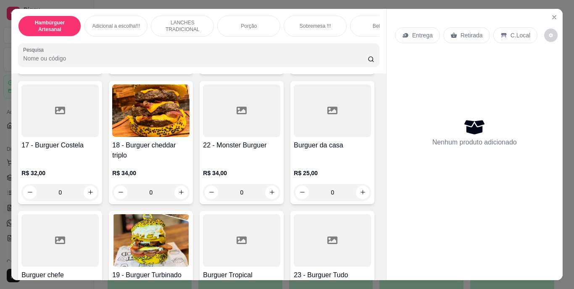
click at [91, 69] on button "increase-product-quantity" at bounding box center [90, 62] width 13 height 13
type input "1"
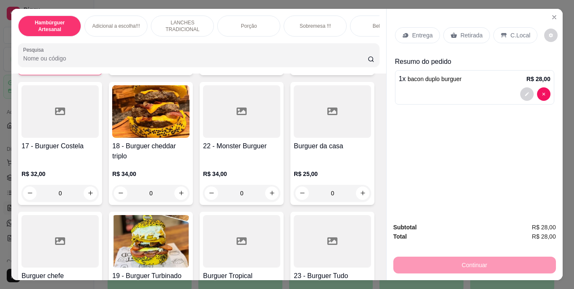
scroll to position [547, 0]
click at [470, 34] on p "Retirada" at bounding box center [472, 35] width 22 height 8
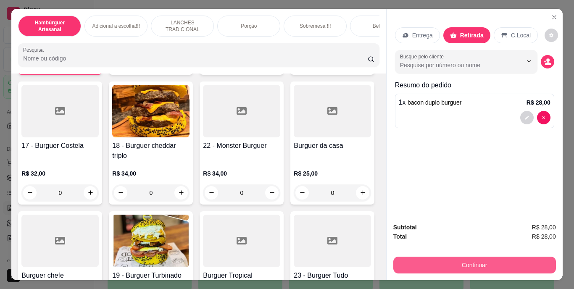
click at [458, 260] on button "Continuar" at bounding box center [474, 265] width 163 height 17
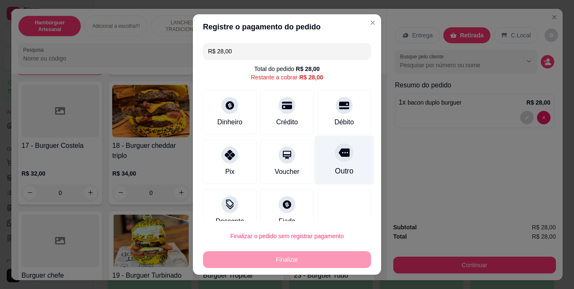
click at [342, 164] on div "Outro" at bounding box center [344, 160] width 59 height 49
type input "R$ 0,00"
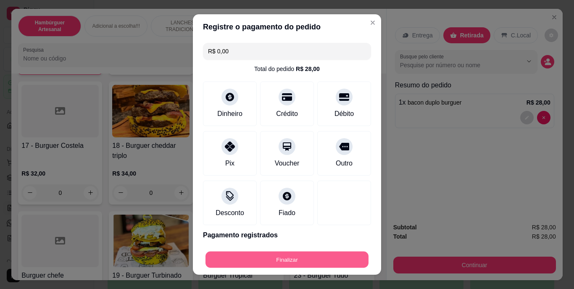
click at [302, 262] on button "Finalizar" at bounding box center [287, 259] width 163 height 16
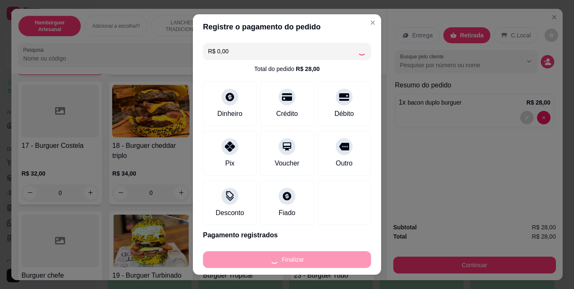
type input "0"
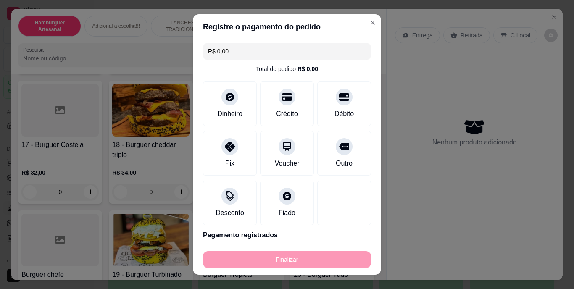
type input "-R$ 28,00"
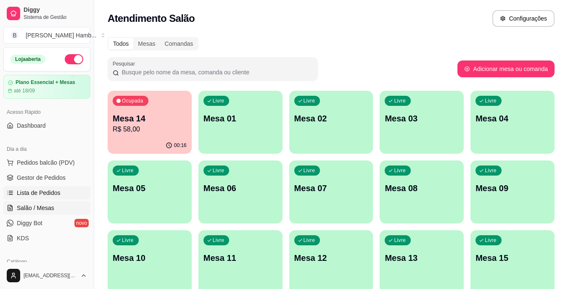
click at [65, 193] on link "Lista de Pedidos" at bounding box center [46, 192] width 87 height 13
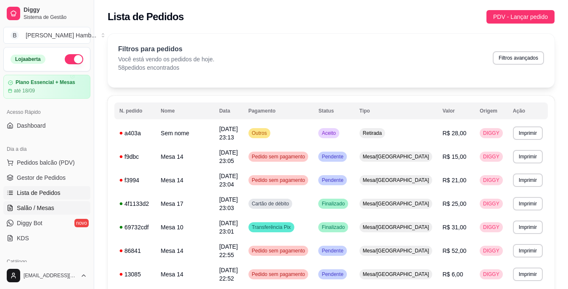
click at [42, 210] on span "Salão / Mesas" at bounding box center [35, 208] width 37 height 8
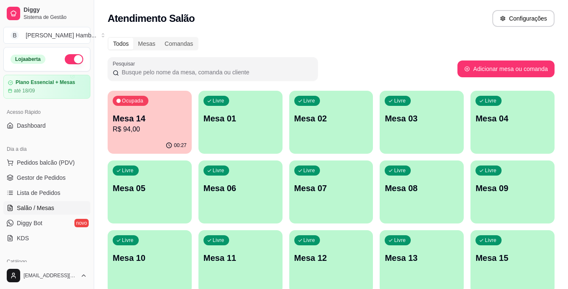
click at [154, 133] on p "R$ 94,00" at bounding box center [150, 129] width 74 height 10
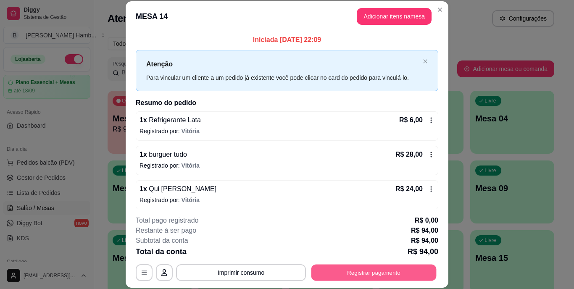
click at [324, 269] on button "Registrar pagamento" at bounding box center [373, 272] width 125 height 16
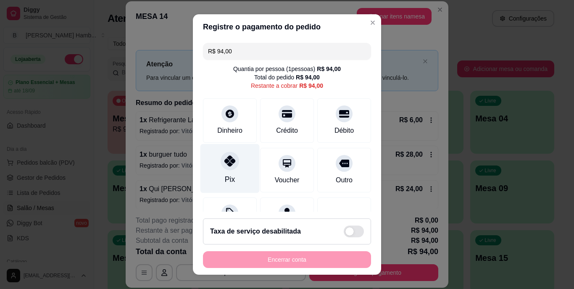
click at [225, 177] on div "Pix" at bounding box center [230, 179] width 10 height 11
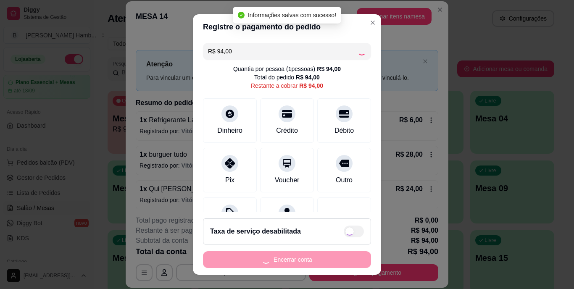
type input "R$ 0,00"
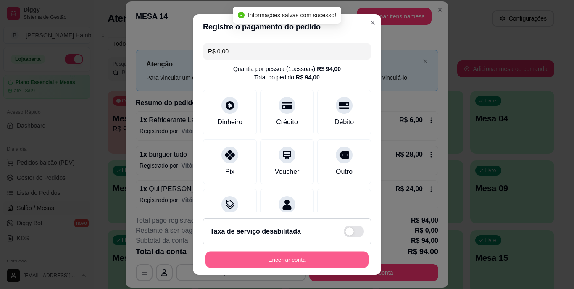
click at [274, 258] on button "Encerrar conta" at bounding box center [287, 259] width 163 height 16
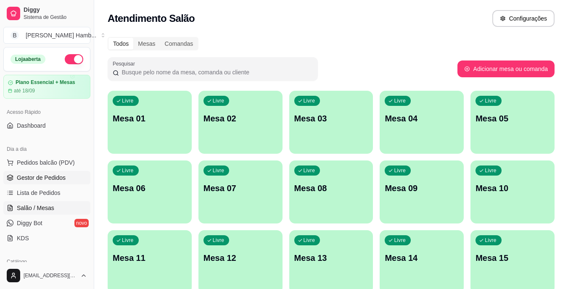
click at [71, 178] on link "Gestor de Pedidos" at bounding box center [46, 177] width 87 height 13
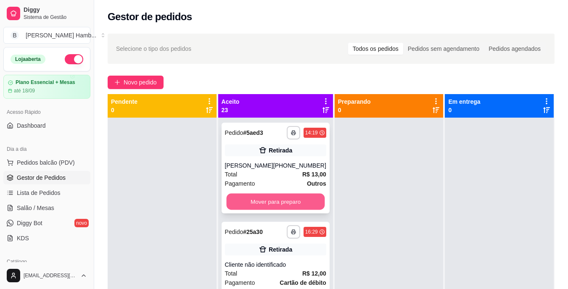
click at [245, 208] on button "Mover para preparo" at bounding box center [275, 202] width 98 height 16
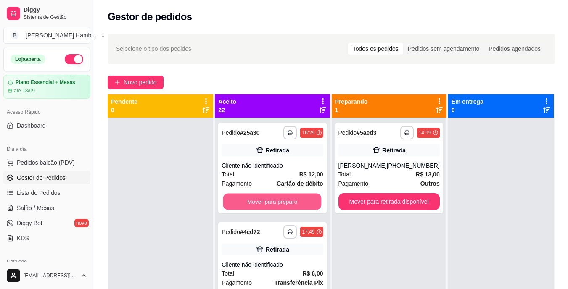
click at [245, 208] on button "Mover para preparo" at bounding box center [272, 202] width 98 height 16
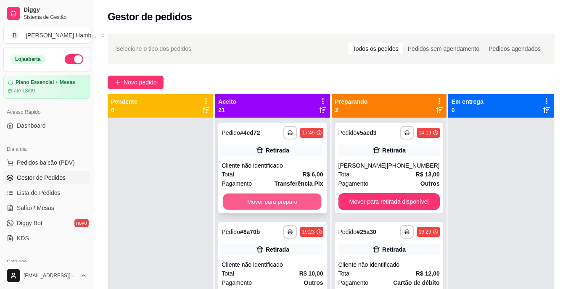
click at [247, 205] on button "Mover para preparo" at bounding box center [272, 202] width 98 height 16
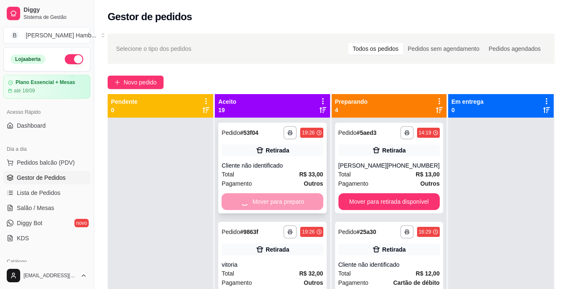
click at [253, 200] on div "Mover para preparo" at bounding box center [272, 201] width 101 height 17
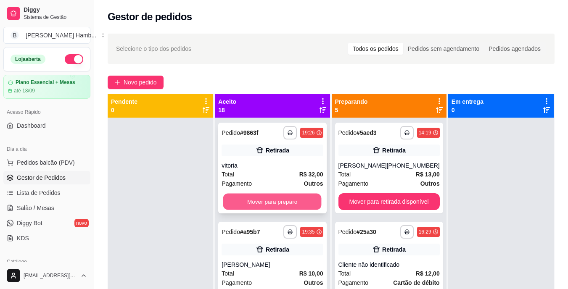
click at [288, 202] on button "Mover para preparo" at bounding box center [272, 202] width 98 height 16
click at [282, 210] on button "Mover para preparo" at bounding box center [272, 202] width 98 height 16
click at [291, 209] on button "Mover para preparo" at bounding box center [272, 202] width 98 height 16
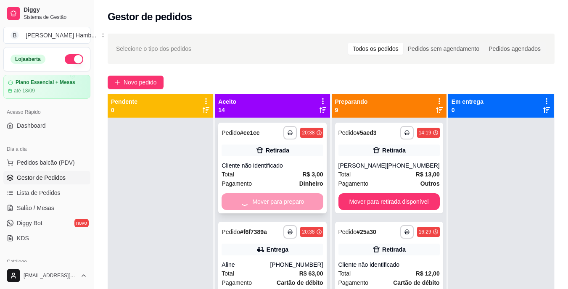
click at [291, 209] on div "Mover para preparo" at bounding box center [272, 201] width 101 height 17
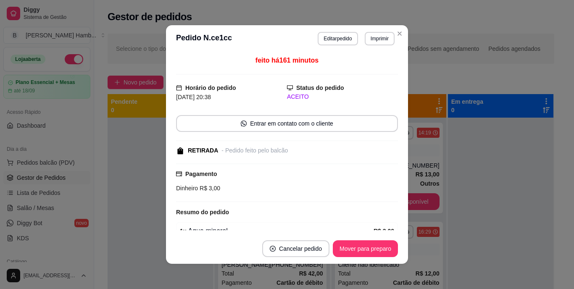
click at [291, 209] on div "Resumo do pedido" at bounding box center [287, 212] width 222 height 10
click at [367, 248] on button "Mover para preparo" at bounding box center [365, 248] width 65 height 17
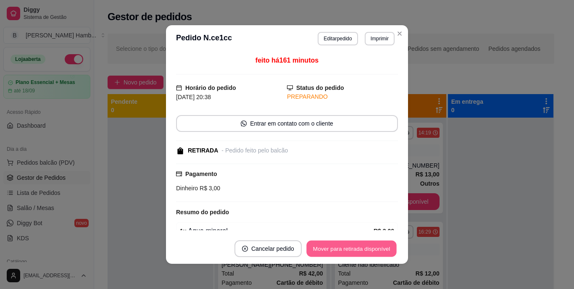
click at [364, 246] on button "Mover para retirada disponível" at bounding box center [351, 249] width 90 height 16
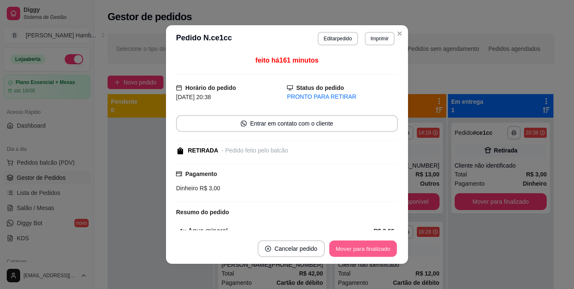
click at [364, 246] on button "Mover para finalizado" at bounding box center [364, 249] width 68 height 16
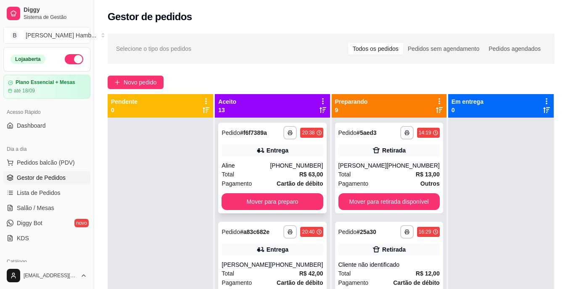
click at [273, 213] on div "**********" at bounding box center [272, 168] width 108 height 91
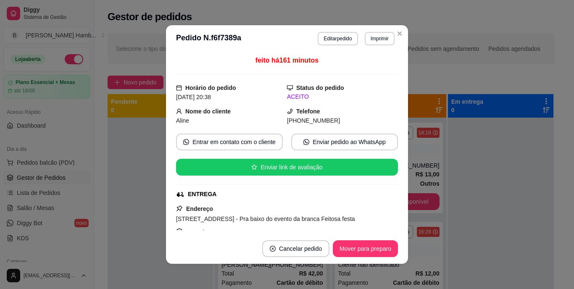
click at [335, 264] on footer "Cancelar pedido Mover para preparo" at bounding box center [287, 249] width 242 height 30
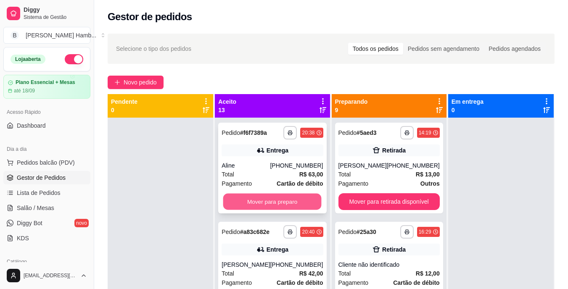
click at [288, 198] on button "Mover para preparo" at bounding box center [272, 202] width 98 height 16
click at [285, 200] on button "Mover para preparo" at bounding box center [272, 202] width 98 height 16
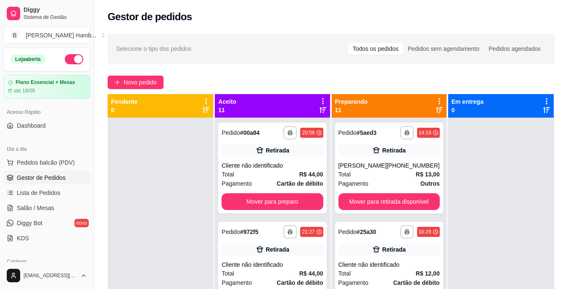
click at [204, 124] on div at bounding box center [161, 262] width 106 height 289
click at [69, 162] on span "Pedidos balcão (PDV)" at bounding box center [46, 162] width 58 height 8
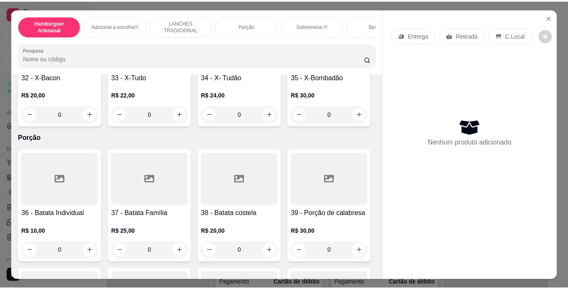
scroll to position [1555, 0]
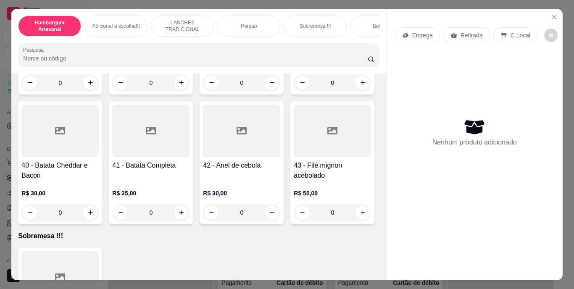
type input "1"
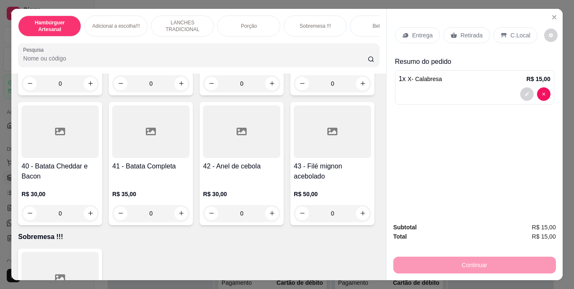
click at [398, 35] on div "Entrega" at bounding box center [417, 35] width 45 height 16
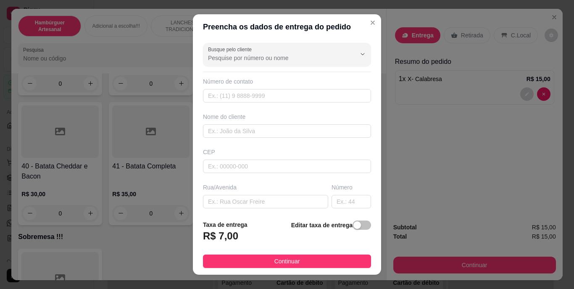
drag, startPoint x: 396, startPoint y: 44, endPoint x: 346, endPoint y: 261, distance: 223.1
click at [347, 261] on button "Continuar" at bounding box center [287, 261] width 168 height 13
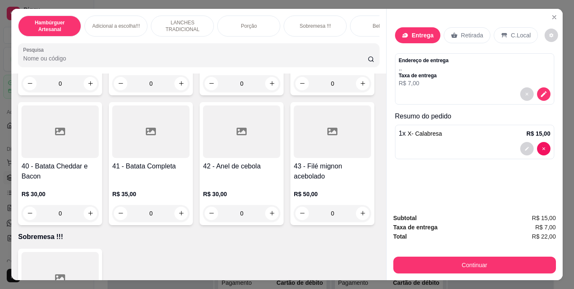
click at [436, 272] on div "Subtotal R$ 15,00 Taxa de entrega R$ 7,00 Total R$ 22,00 Continuar" at bounding box center [475, 244] width 176 height 74
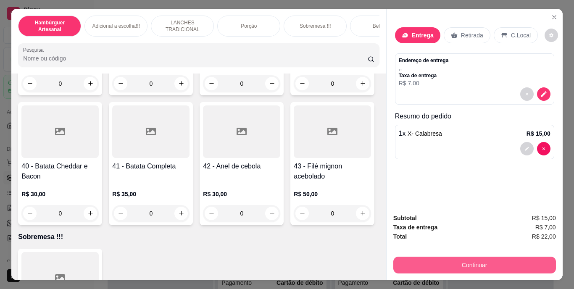
click at [427, 258] on button "Continuar" at bounding box center [474, 265] width 163 height 17
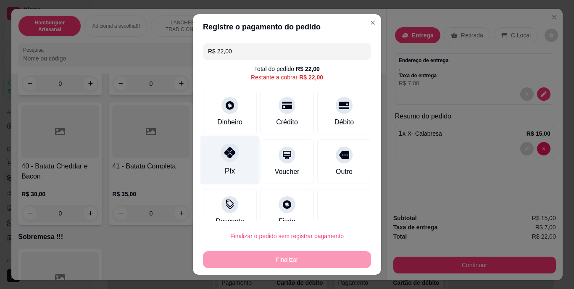
click at [234, 157] on div "Pix" at bounding box center [229, 160] width 59 height 49
type input "R$ 0,00"
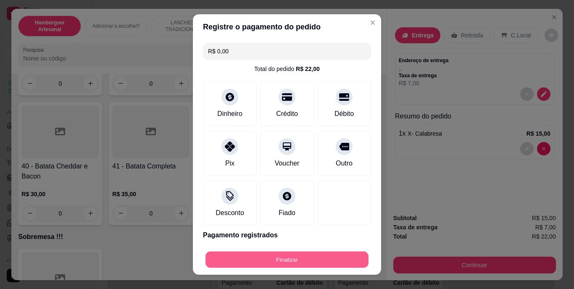
click at [239, 253] on button "Finalizar" at bounding box center [287, 259] width 163 height 16
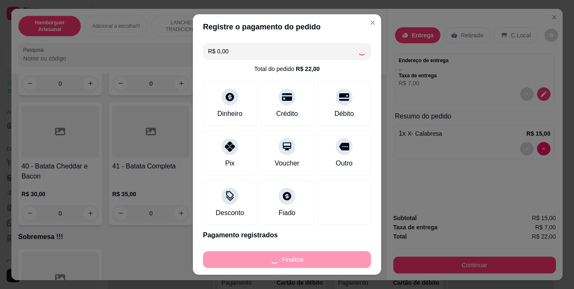
type input "0"
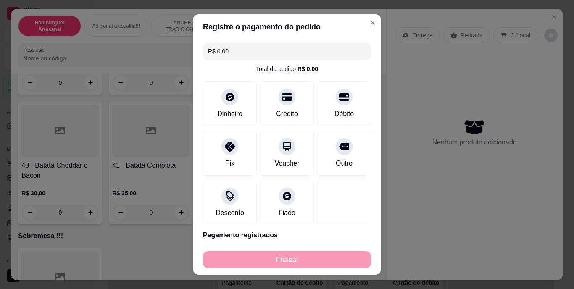
type input "-R$ 22,00"
